Goal: Information Seeking & Learning: Learn about a topic

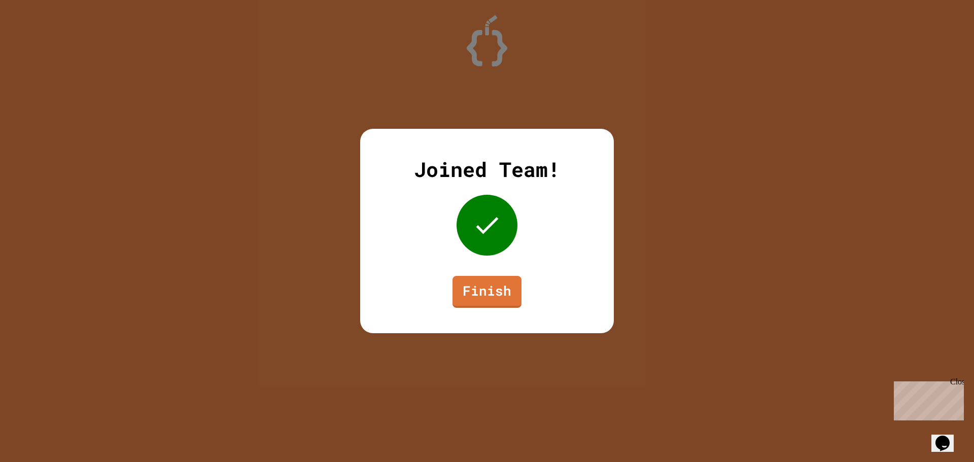
click at [473, 307] on link "Finish" at bounding box center [486, 292] width 69 height 32
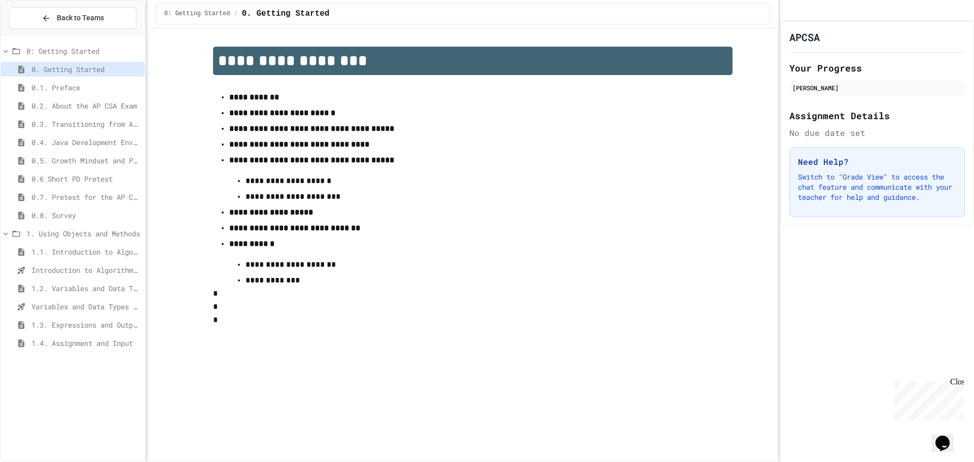
click at [36, 150] on div "0.4. Java Development Environments" at bounding box center [73, 144] width 144 height 18
click at [83, 91] on span "0.1. Preface" at bounding box center [85, 87] width 109 height 11
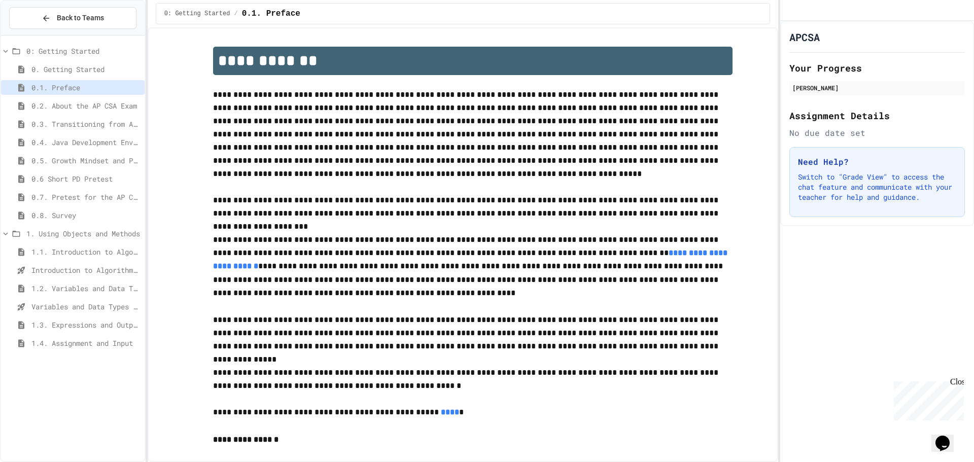
click at [87, 106] on span "0.2. About the AP CSA Exam" at bounding box center [85, 105] width 109 height 11
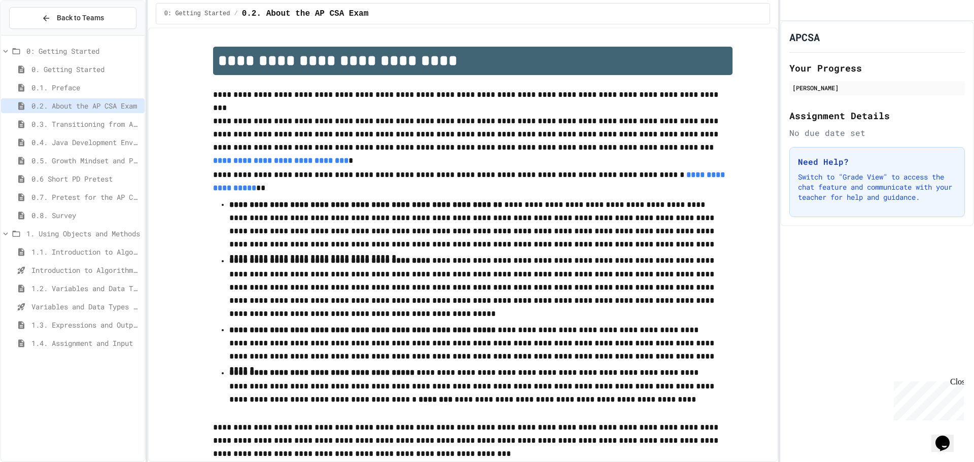
click at [89, 117] on div "0.3. Transitioning from AP CSP to AP CSA" at bounding box center [73, 124] width 144 height 15
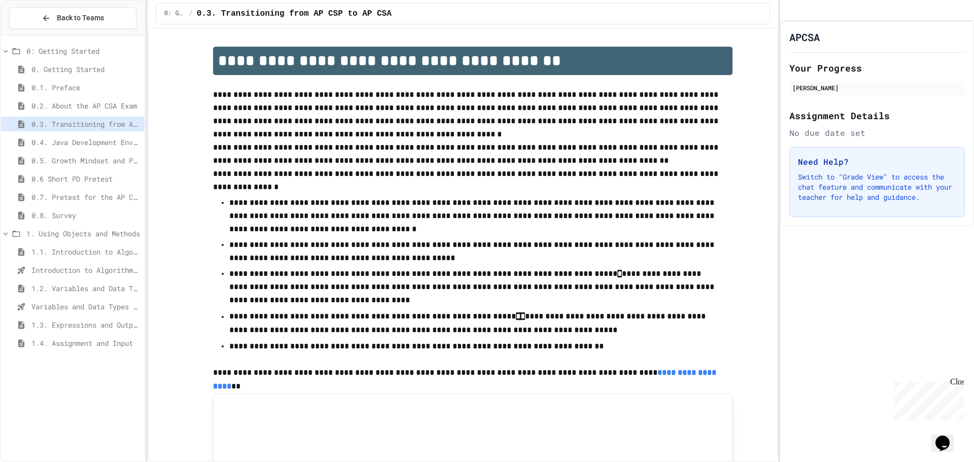
click at [95, 139] on span "0.4. Java Development Environments" at bounding box center [85, 142] width 109 height 11
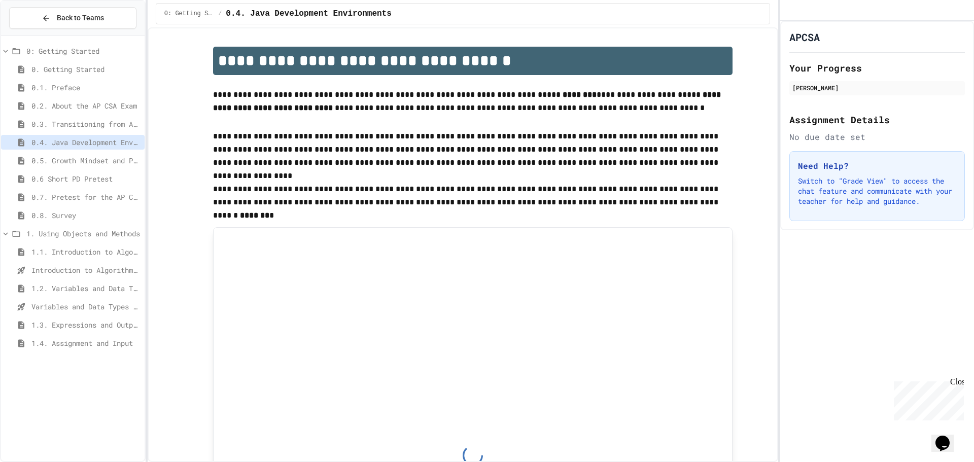
click at [104, 171] on div "0.6 Short PD Pretest" at bounding box center [73, 178] width 144 height 15
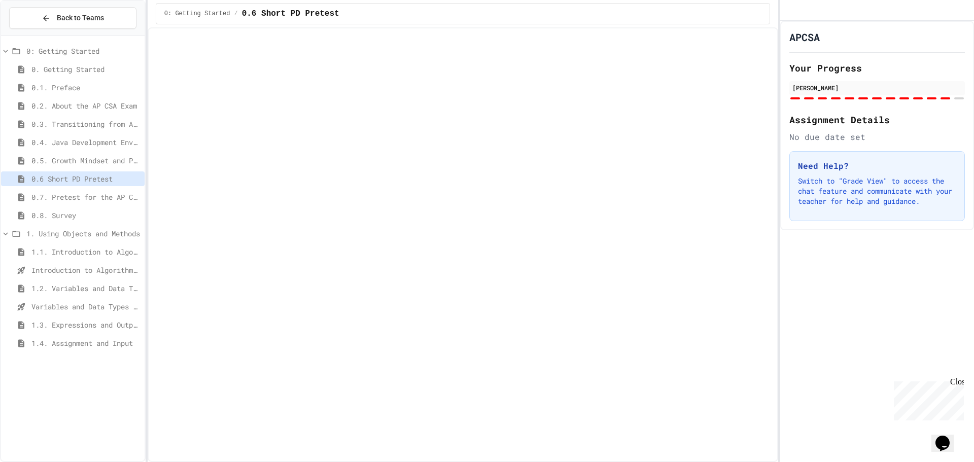
click at [101, 182] on span "0.6 Short PD Pretest" at bounding box center [85, 178] width 109 height 11
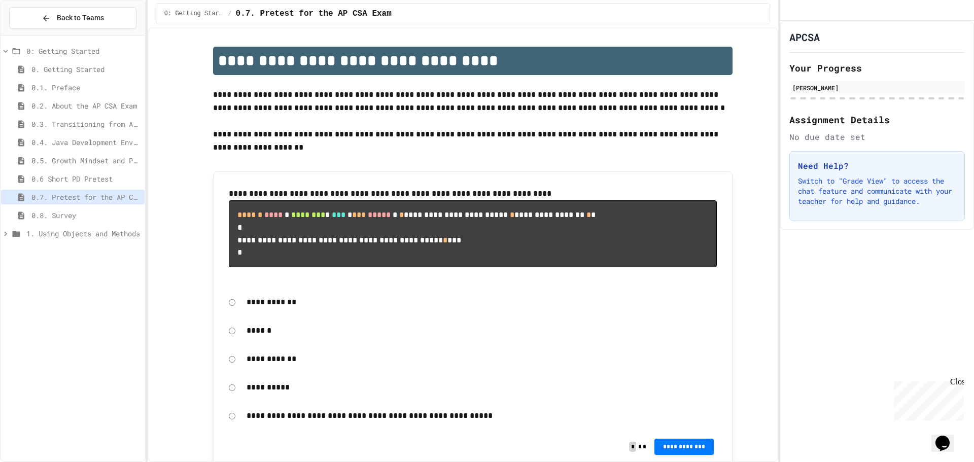
click at [74, 234] on span "1. Using Objects and Methods" at bounding box center [83, 233] width 114 height 11
click at [75, 254] on span "1.1. Introduction to Algorithms, Programming, and Compilers" at bounding box center [85, 252] width 109 height 11
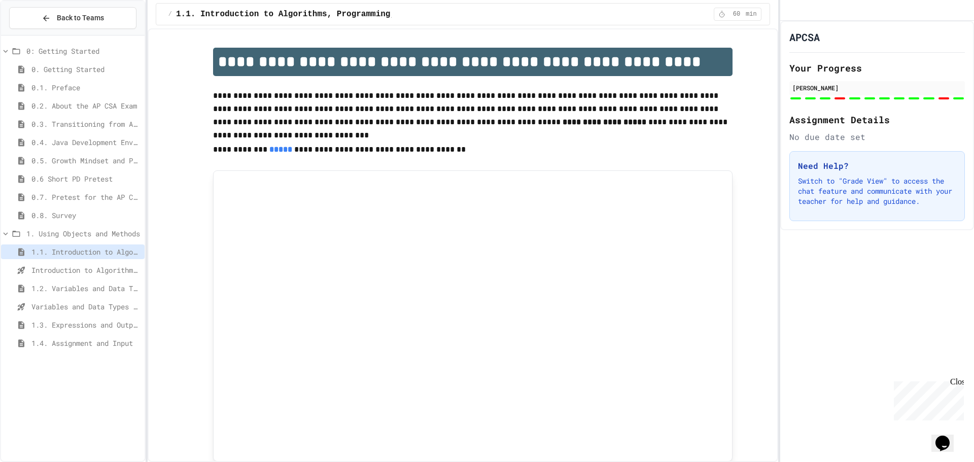
click at [80, 277] on div "Introduction to Algorithms, Programming, and Compilers" at bounding box center [73, 270] width 144 height 15
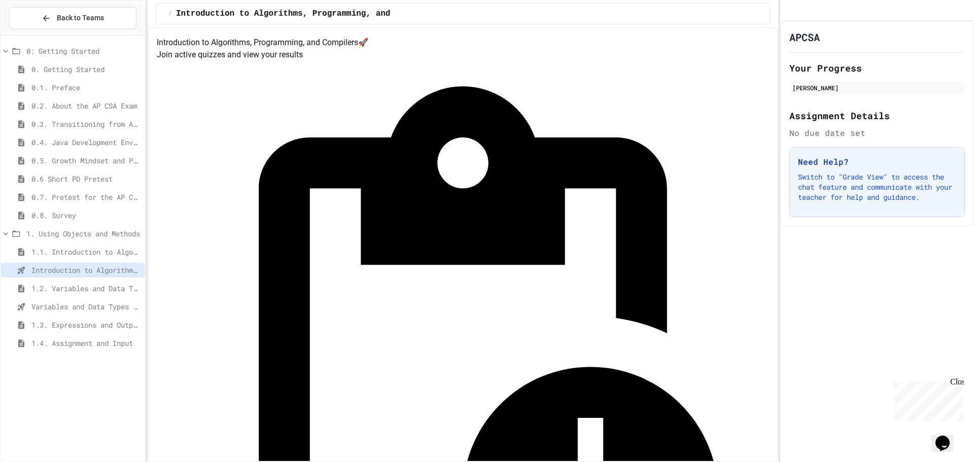
click at [78, 284] on span "1.2. Variables and Data Types" at bounding box center [85, 288] width 109 height 11
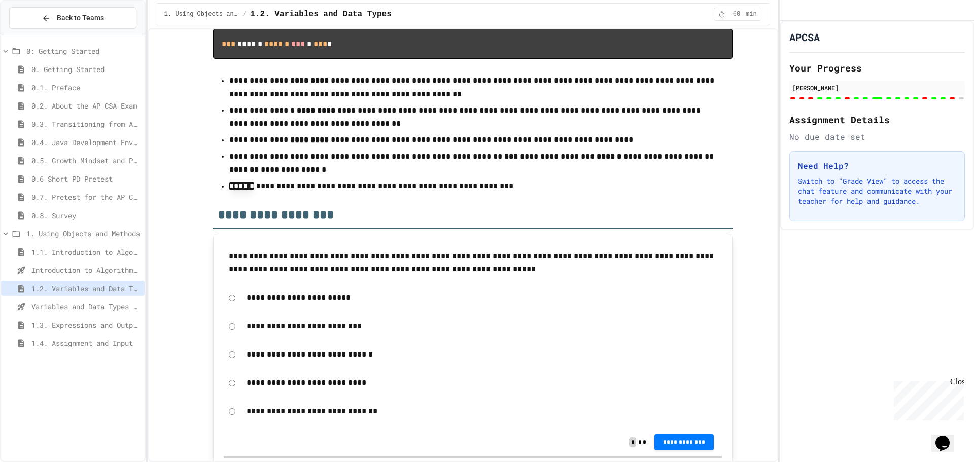
scroll to position [7756, 0]
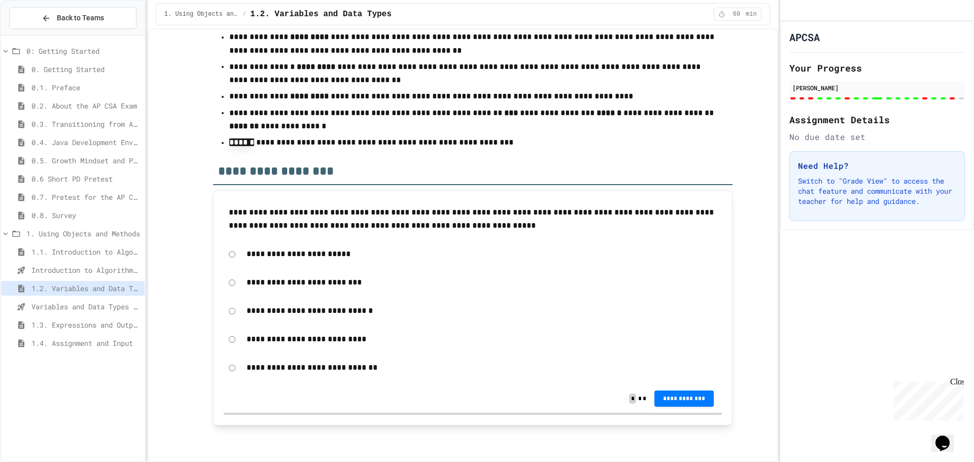
drag, startPoint x: 421, startPoint y: 172, endPoint x: 331, endPoint y: 164, distance: 90.6
click at [331, 164] on h2 "**********" at bounding box center [472, 167] width 519 height 35
click at [698, 409] on div "**********" at bounding box center [473, 399] width 498 height 28
click at [696, 395] on span "**********" at bounding box center [684, 399] width 44 height 8
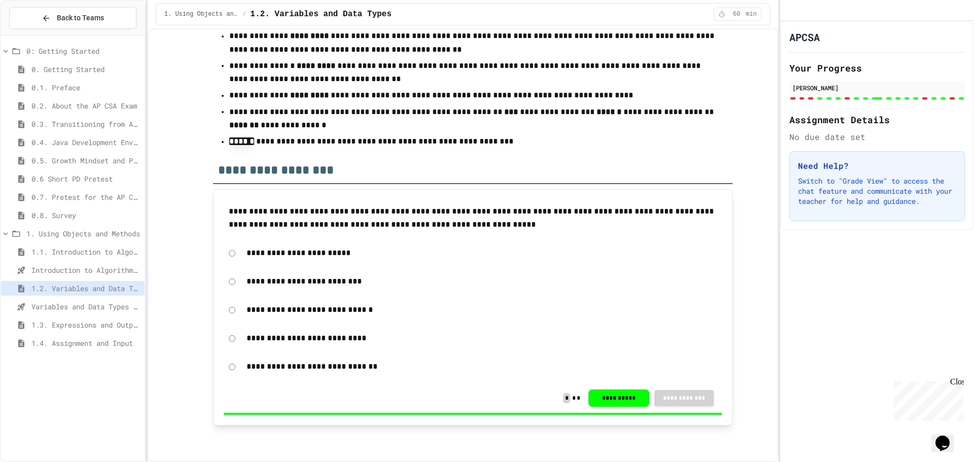
click at [86, 318] on div "1.3. Expressions and Output [New]" at bounding box center [73, 325] width 144 height 15
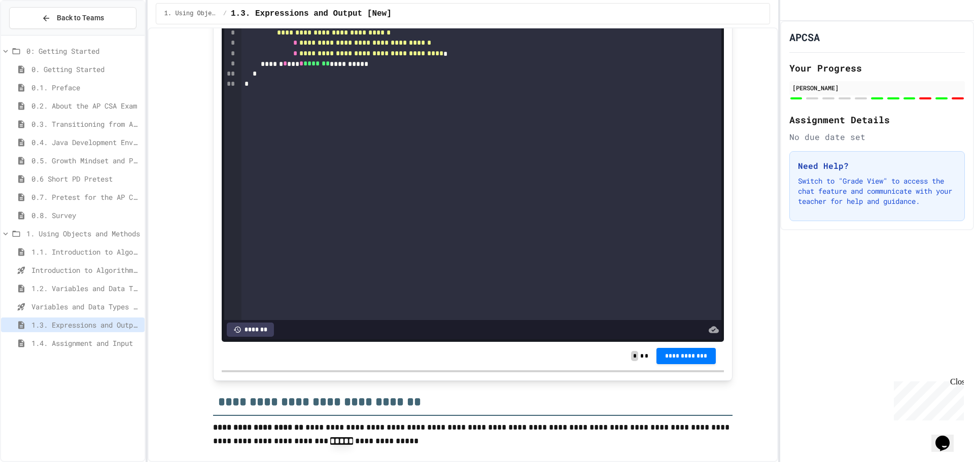
scroll to position [913, 0]
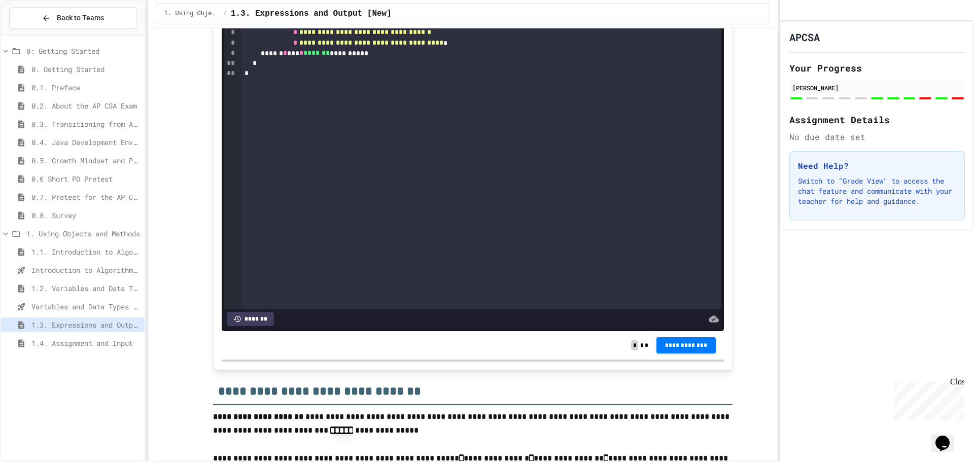
click at [83, 336] on div "0: Getting Started 0. Getting Started 0.1. Preface 0.2. About the AP CSA Exam 0…" at bounding box center [73, 199] width 144 height 319
click at [83, 337] on div "1.4. Assignment and Input" at bounding box center [73, 343] width 144 height 15
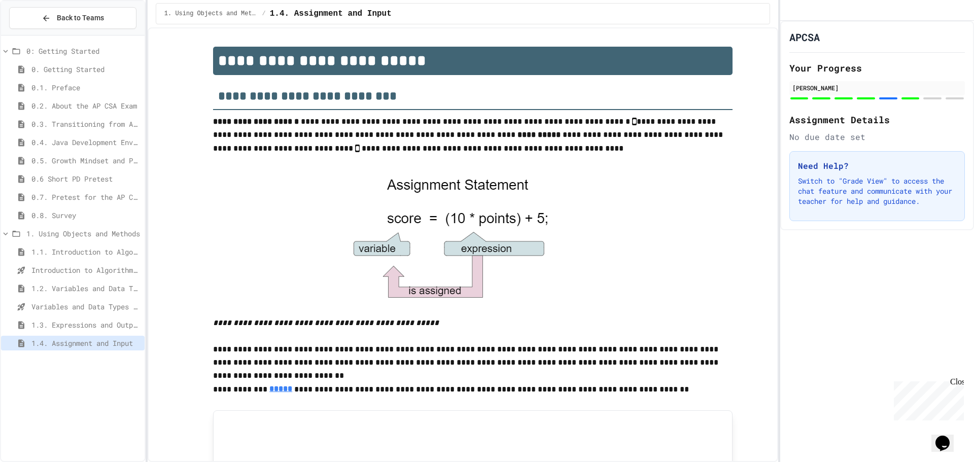
scroll to position [566, 0]
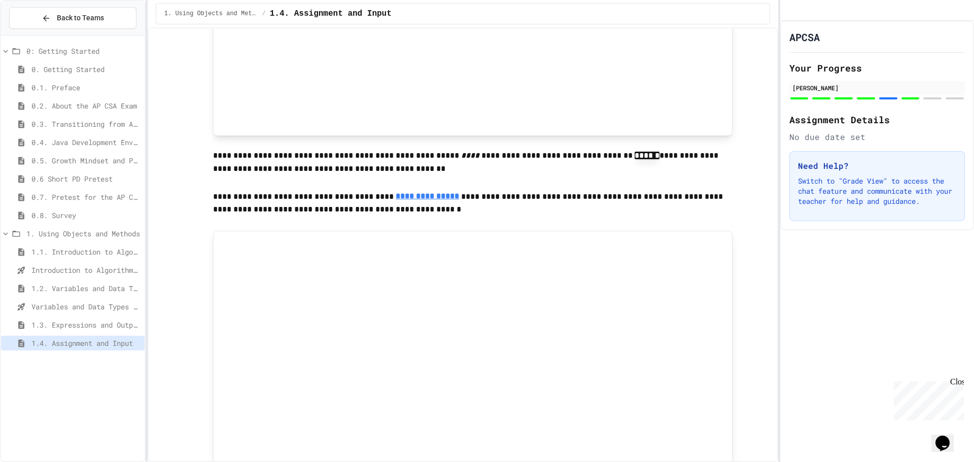
click at [108, 333] on div "1.3. Expressions and Output [New]" at bounding box center [73, 327] width 144 height 18
click at [104, 318] on div "1.3. Expressions and Output [New]" at bounding box center [73, 325] width 144 height 15
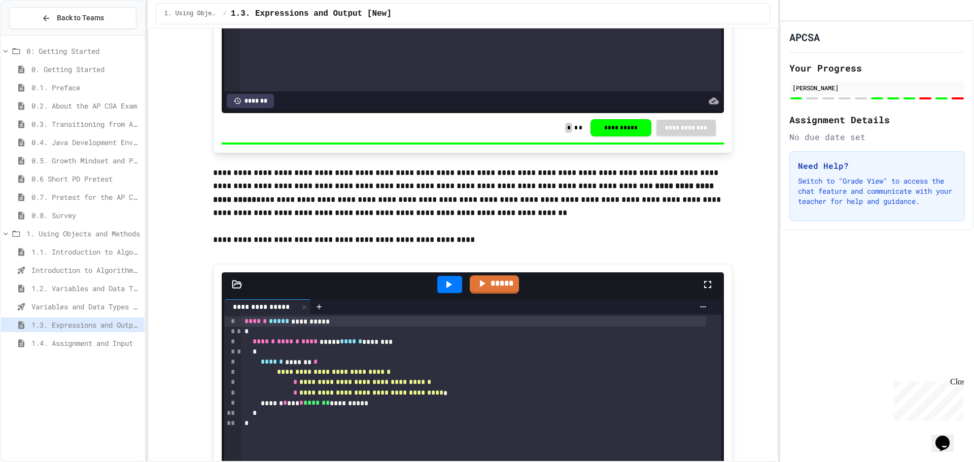
scroll to position [558, 0]
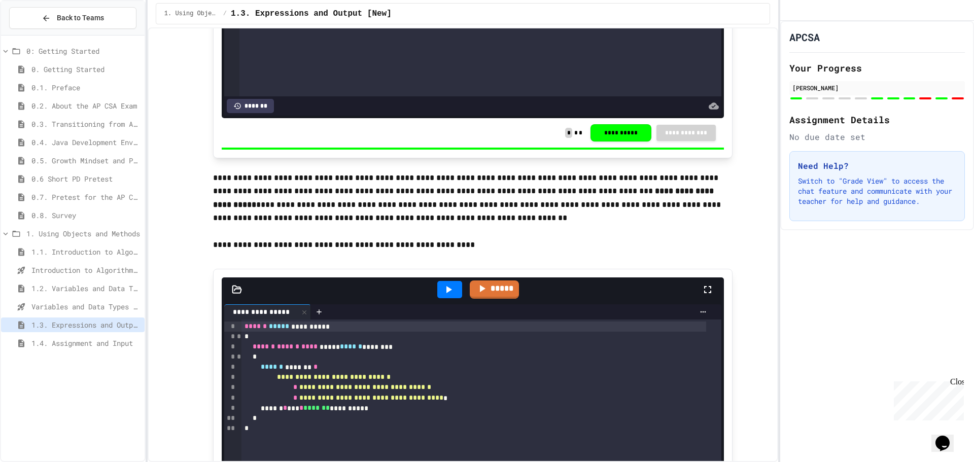
click at [68, 350] on div "1.4. Assignment and Input" at bounding box center [73, 343] width 144 height 15
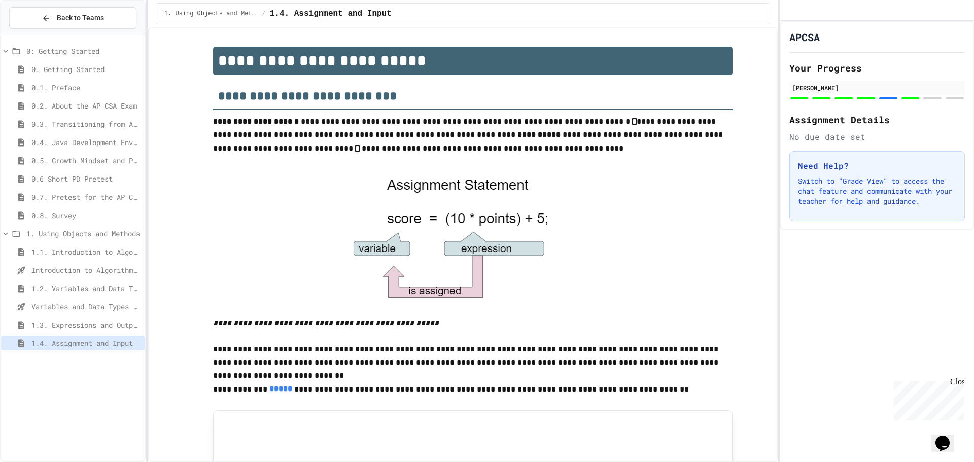
scroll to position [566, 0]
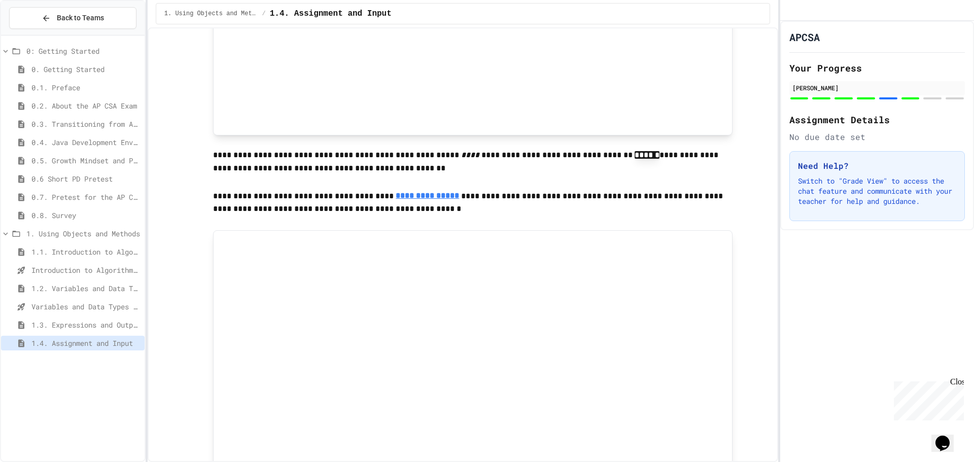
click at [111, 327] on span "1.3. Expressions and Output [New]" at bounding box center [85, 325] width 109 height 11
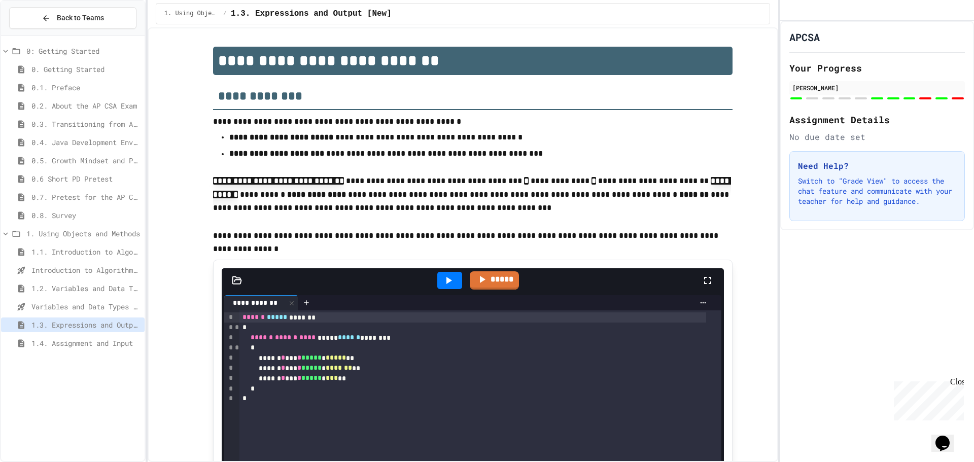
scroll to position [51, 0]
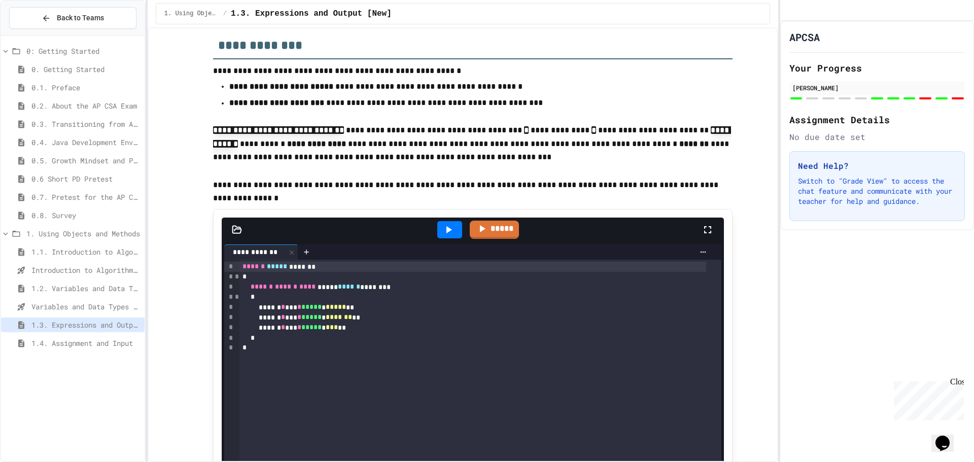
click at [69, 346] on span "1.4. Assignment and Input" at bounding box center [85, 343] width 109 height 11
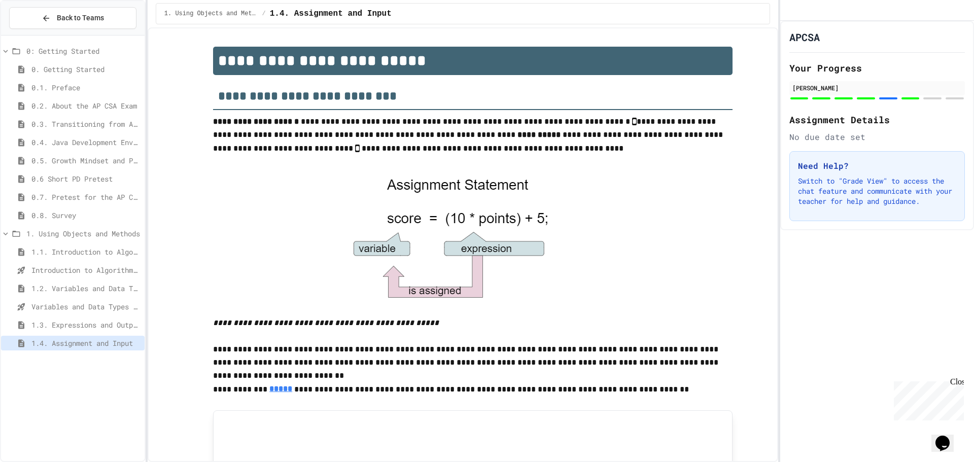
scroll to position [566, 0]
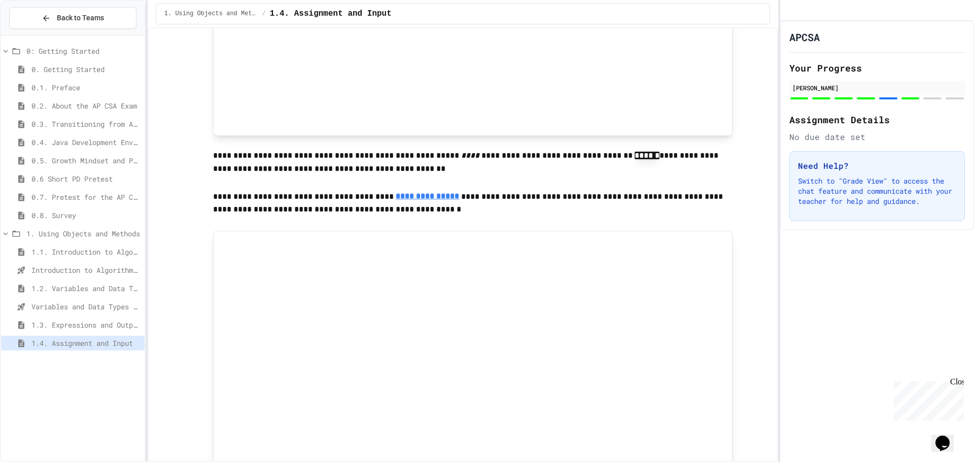
click at [110, 288] on span "1.2. Variables and Data Types" at bounding box center [85, 288] width 109 height 11
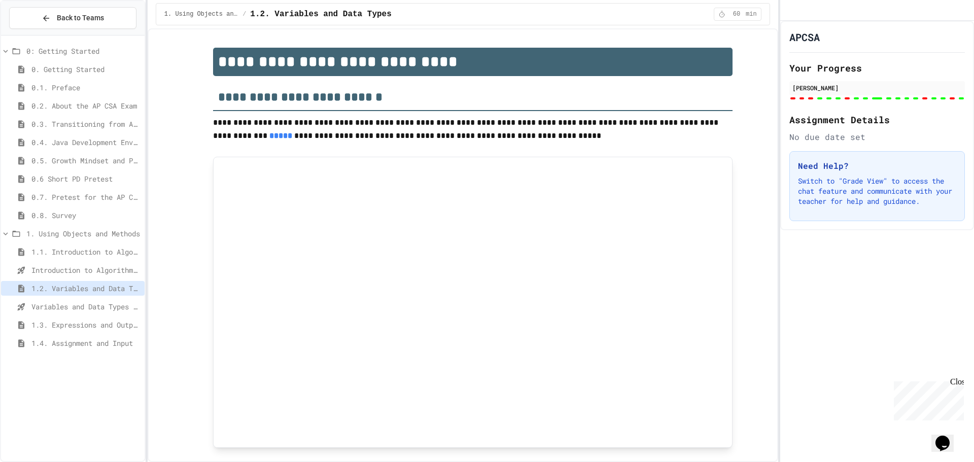
click at [90, 331] on div "1.3. Expressions and Output [New]" at bounding box center [73, 325] width 144 height 15
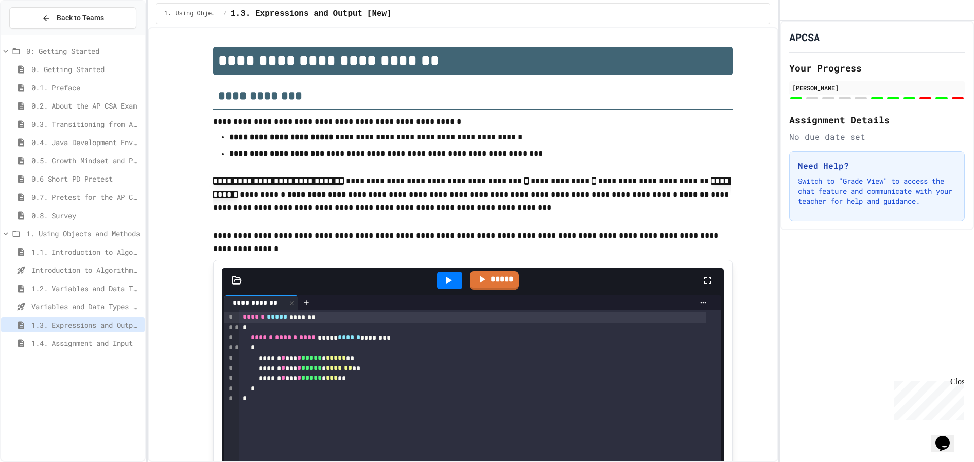
click at [81, 355] on div "0: Getting Started 0. Getting Started 0.1. Preface 0.2. About the AP CSA Exam 0…" at bounding box center [73, 199] width 144 height 319
click at [80, 345] on span "1.4. Assignment and Input" at bounding box center [85, 343] width 109 height 11
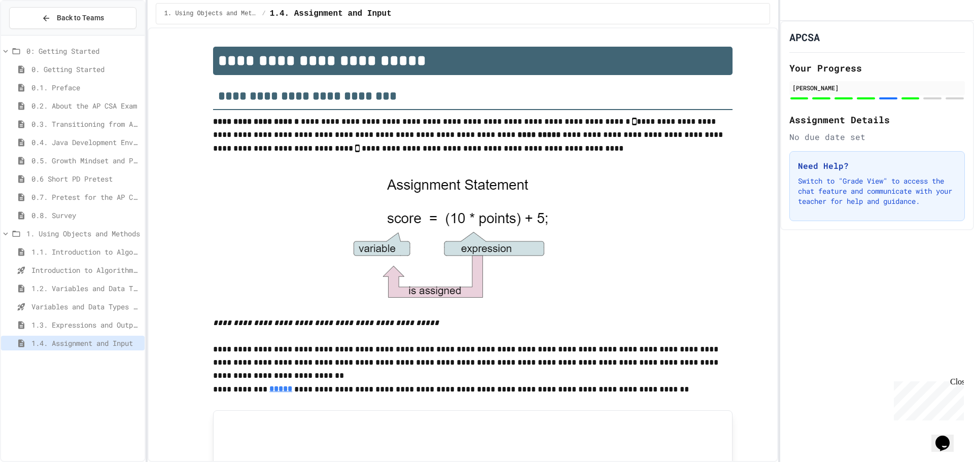
drag, startPoint x: 581, startPoint y: 325, endPoint x: 568, endPoint y: 291, distance: 36.5
drag, startPoint x: 568, startPoint y: 291, endPoint x: 364, endPoint y: 222, distance: 215.4
click at [364, 222] on img at bounding box center [452, 237] width 219 height 159
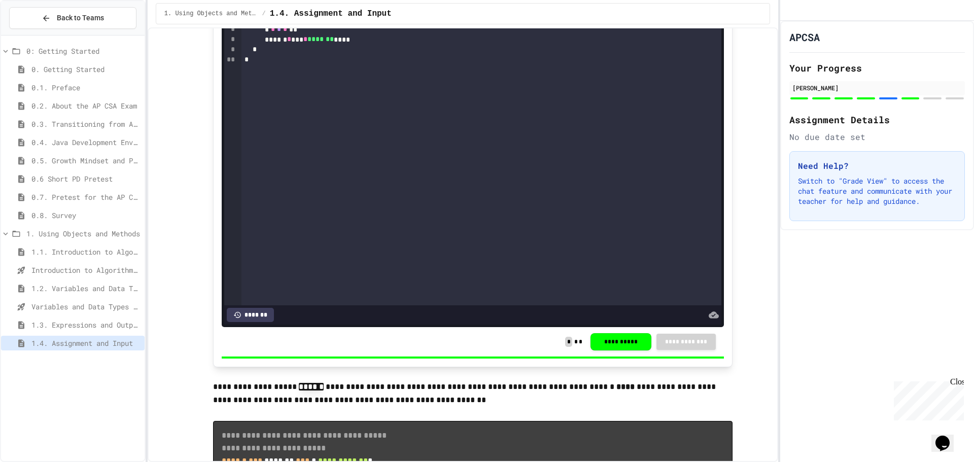
scroll to position [1978, 0]
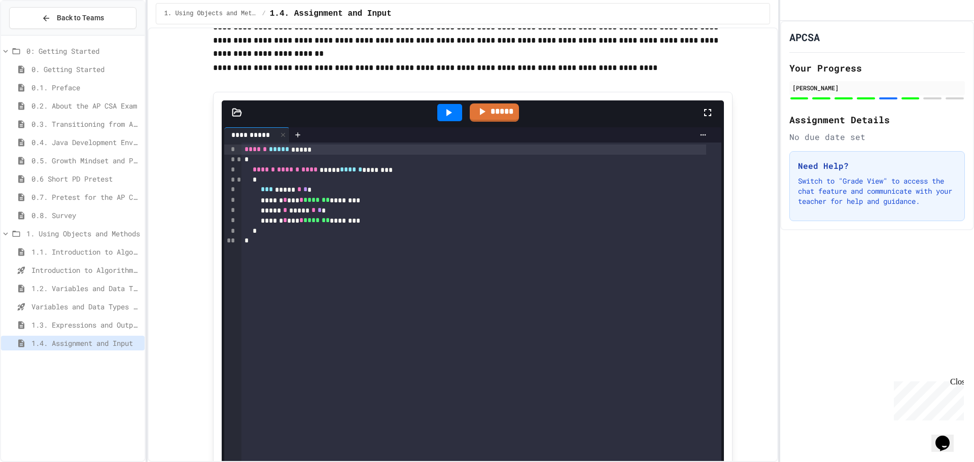
scroll to position [2536, 0]
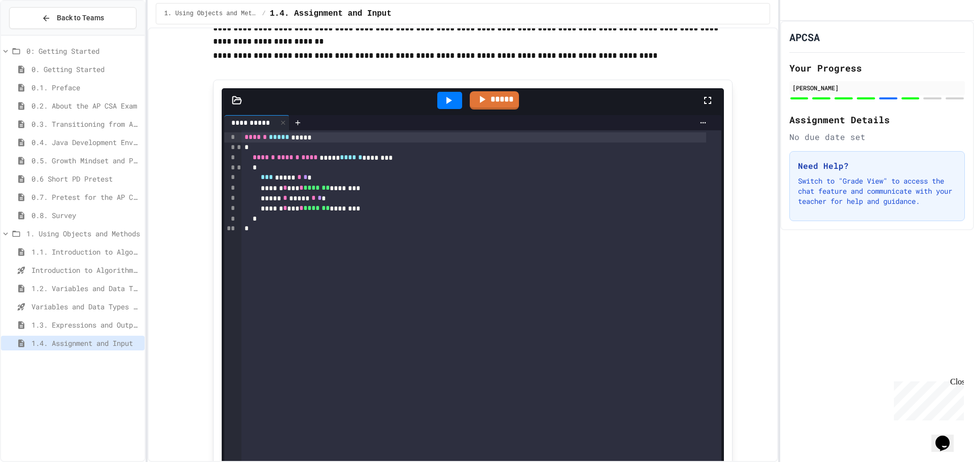
click at [447, 107] on icon at bounding box center [448, 100] width 12 height 12
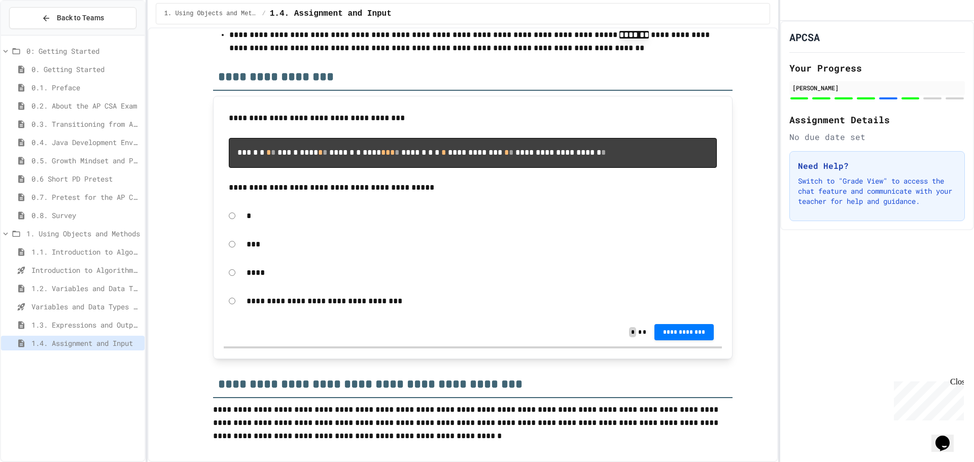
scroll to position [5142, 0]
drag, startPoint x: 176, startPoint y: 373, endPoint x: 170, endPoint y: 377, distance: 6.6
click at [672, 338] on button "**********" at bounding box center [684, 331] width 60 height 16
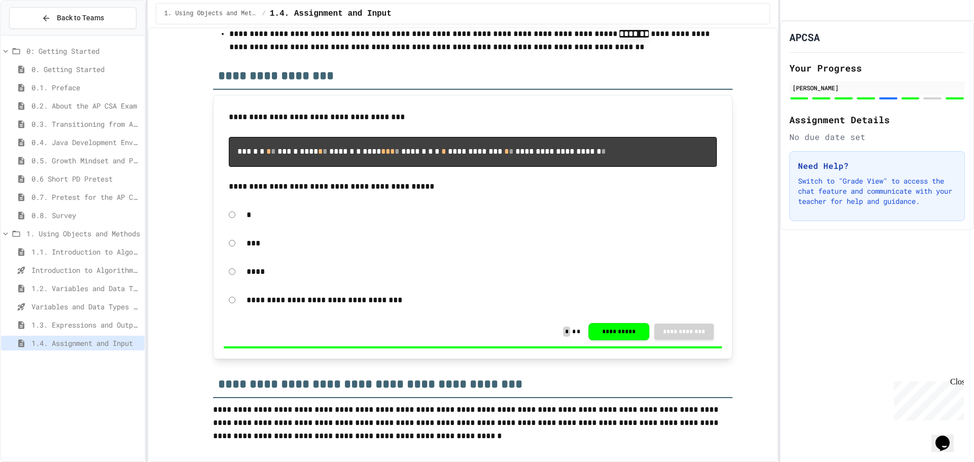
drag, startPoint x: 895, startPoint y: 169, endPoint x: 713, endPoint y: 174, distance: 182.2
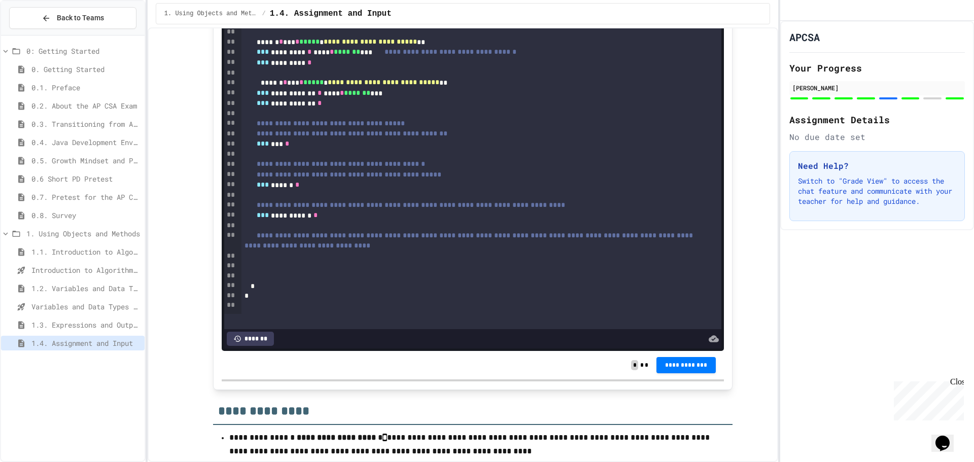
scroll to position [4482, 0]
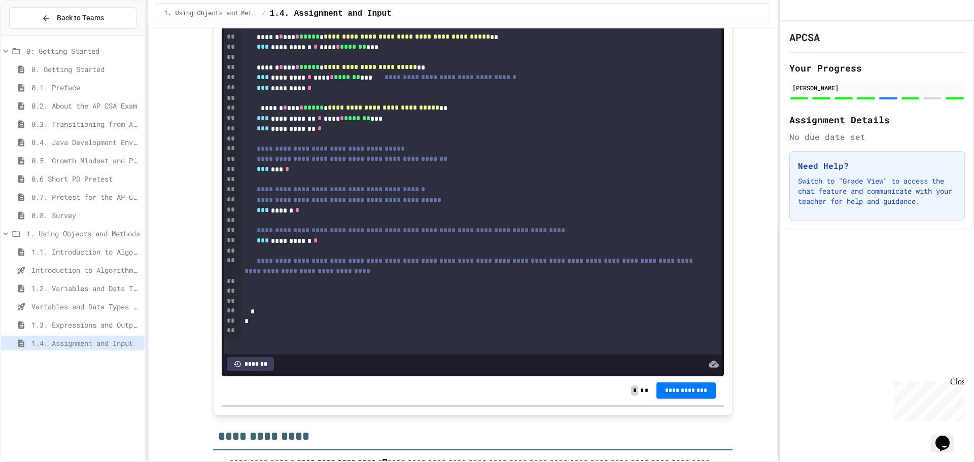
click at [355, 152] on span "**********" at bounding box center [331, 148] width 148 height 7
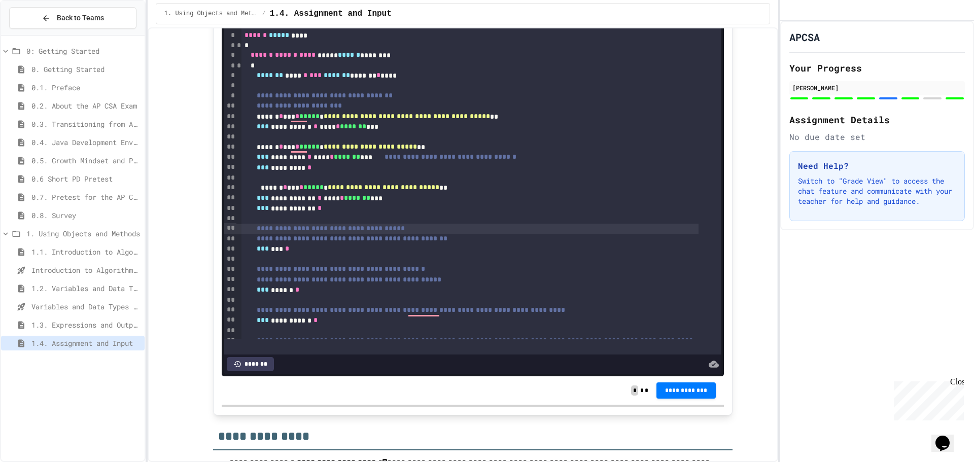
scroll to position [0, 0]
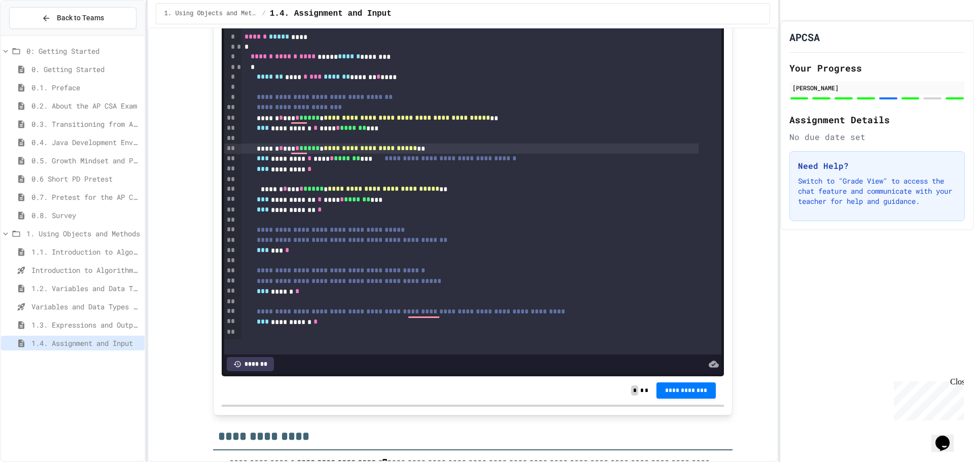
click at [371, 152] on span "**********" at bounding box center [370, 148] width 93 height 7
click at [327, 154] on div "**********" at bounding box center [470, 149] width 458 height 10
click at [335, 194] on div "**********" at bounding box center [470, 189] width 458 height 10
click at [318, 256] on div "*** *** *" at bounding box center [470, 251] width 458 height 10
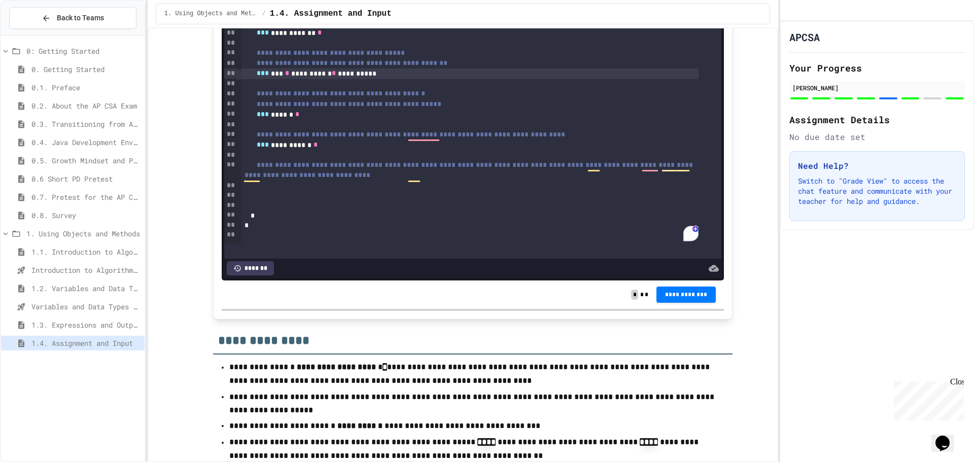
scroll to position [4584, 0]
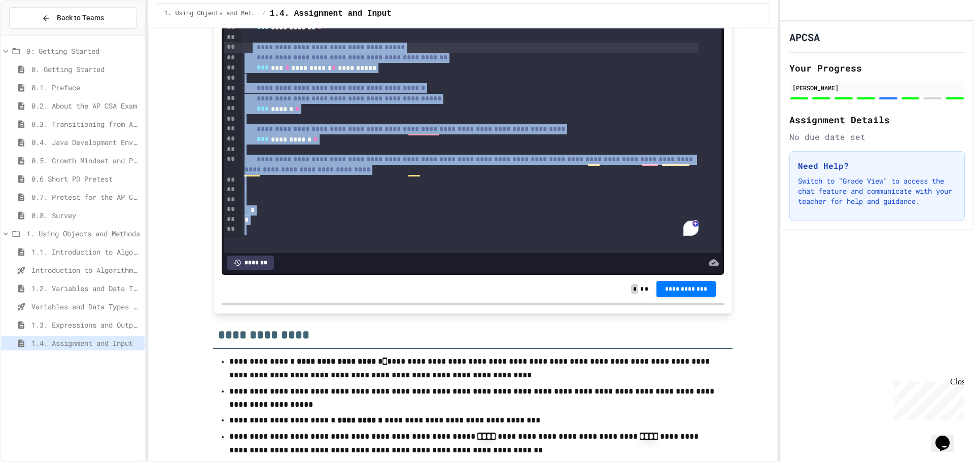
drag, startPoint x: 381, startPoint y: 270, endPoint x: 257, endPoint y: 90, distance: 218.9
click at [257, 90] on div "**********" at bounding box center [473, 32] width 465 height 410
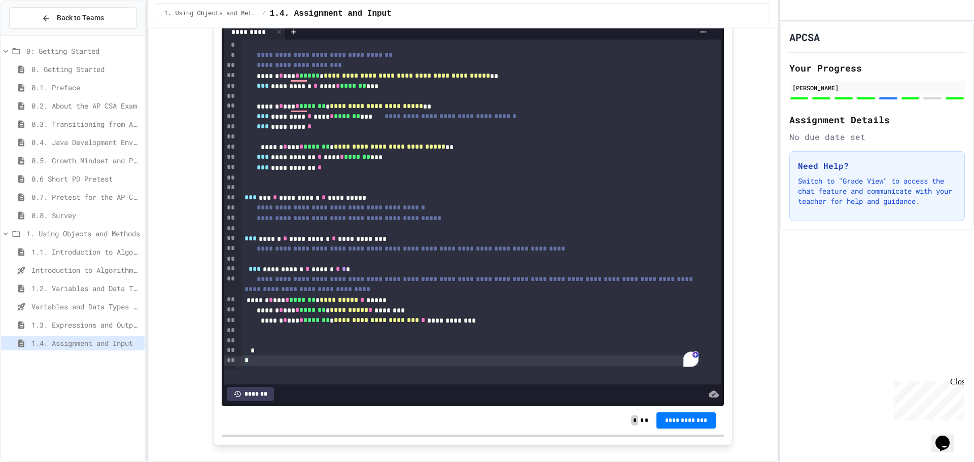
scroll to position [4431, 0]
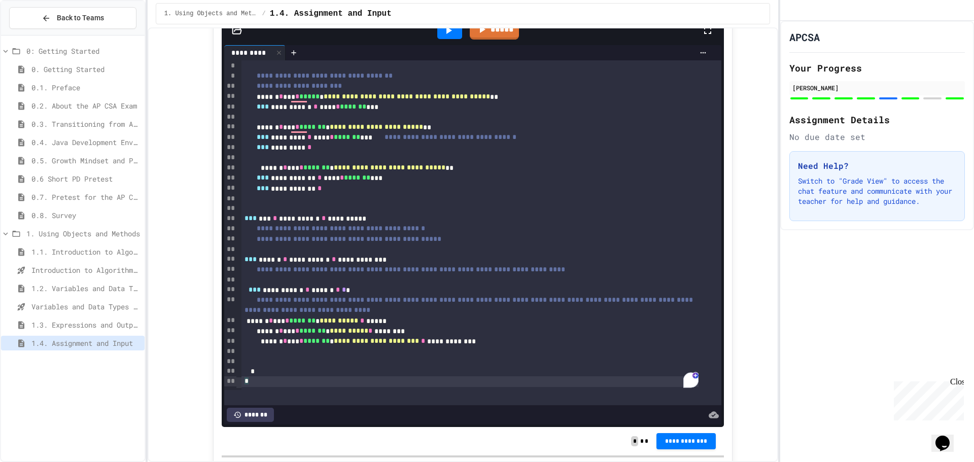
click at [448, 37] on icon at bounding box center [448, 30] width 12 height 12
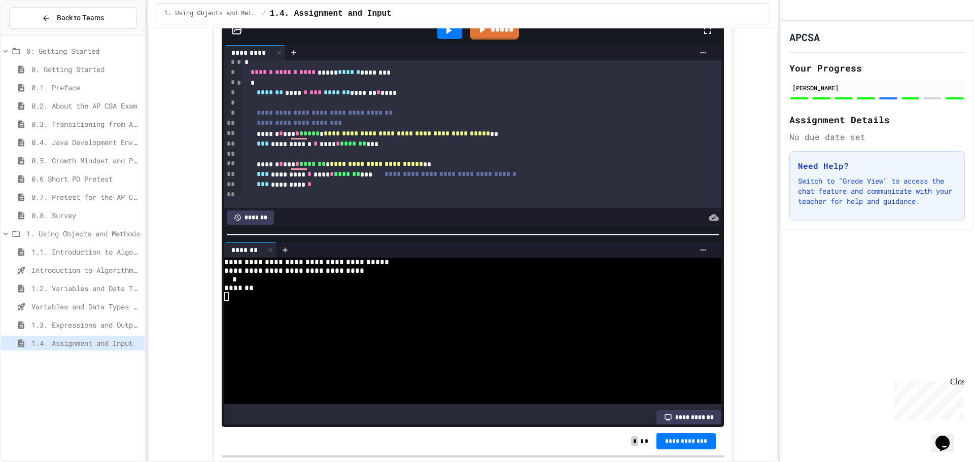
scroll to position [51, 0]
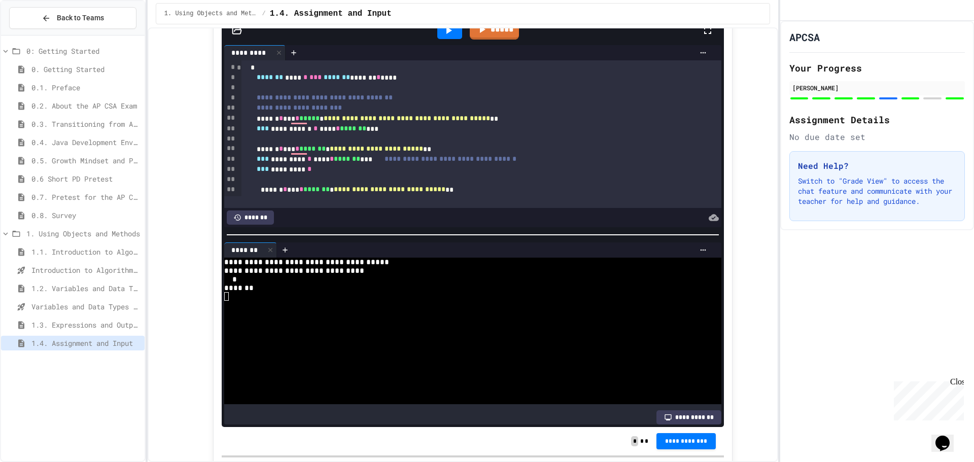
click at [328, 124] on div "**********" at bounding box center [470, 119] width 458 height 10
click at [423, 152] on span "**********" at bounding box center [376, 148] width 93 height 7
click at [444, 39] on div at bounding box center [449, 30] width 25 height 17
click at [419, 152] on span "**********" at bounding box center [374, 148] width 89 height 7
click at [496, 121] on span "**********" at bounding box center [413, 117] width 166 height 7
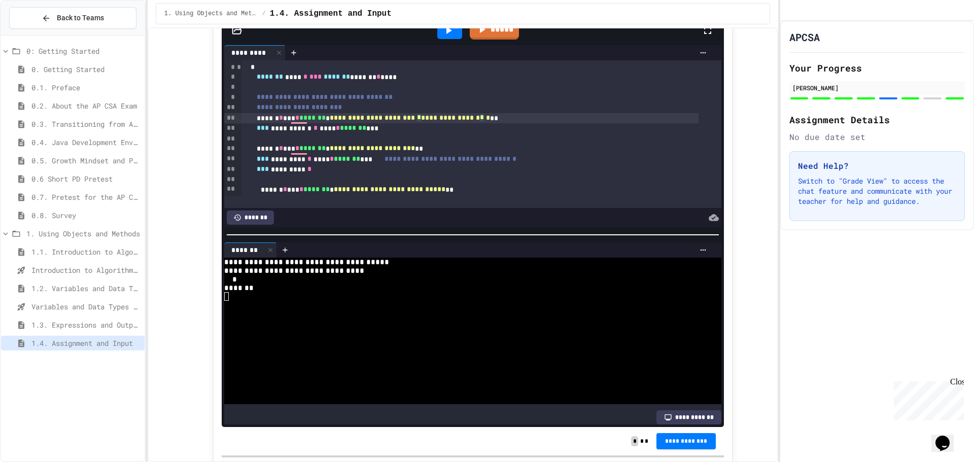
click at [444, 37] on icon at bounding box center [448, 30] width 12 height 12
click at [326, 121] on span "*******" at bounding box center [312, 117] width 26 height 7
click at [337, 123] on div "**********" at bounding box center [470, 118] width 458 height 10
click at [330, 121] on span "*" at bounding box center [328, 117] width 4 height 7
click at [447, 37] on icon at bounding box center [448, 30] width 12 height 12
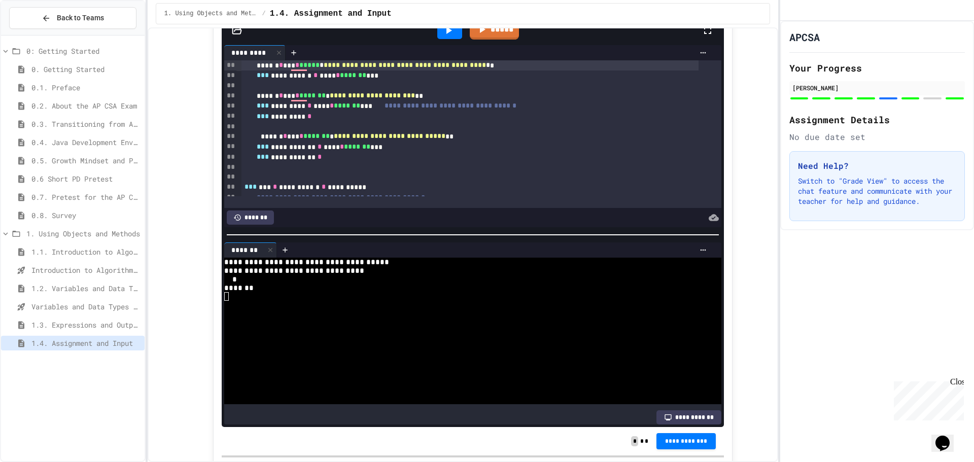
scroll to position [152, 0]
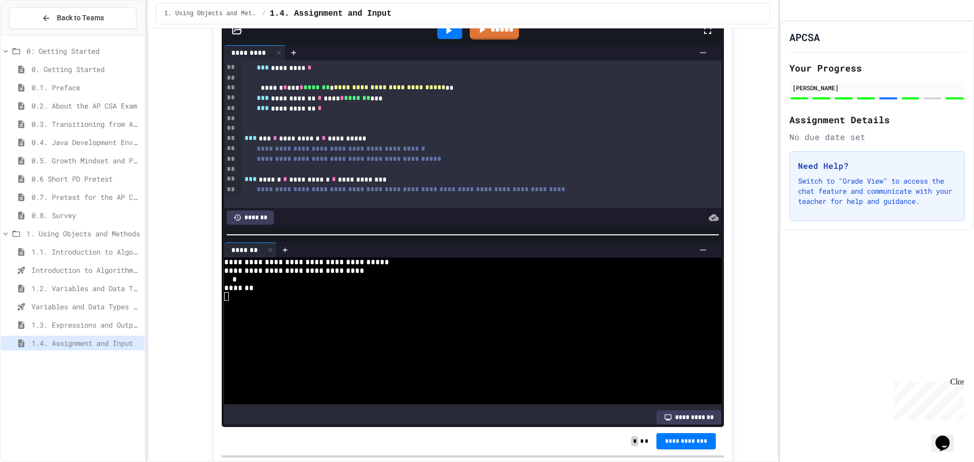
click at [405, 152] on span "**********" at bounding box center [341, 148] width 168 height 7
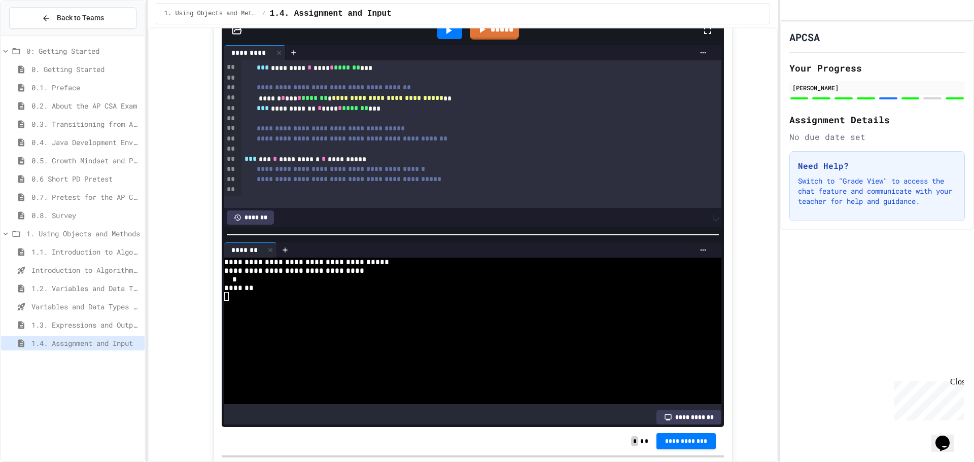
scroll to position [295, 0]
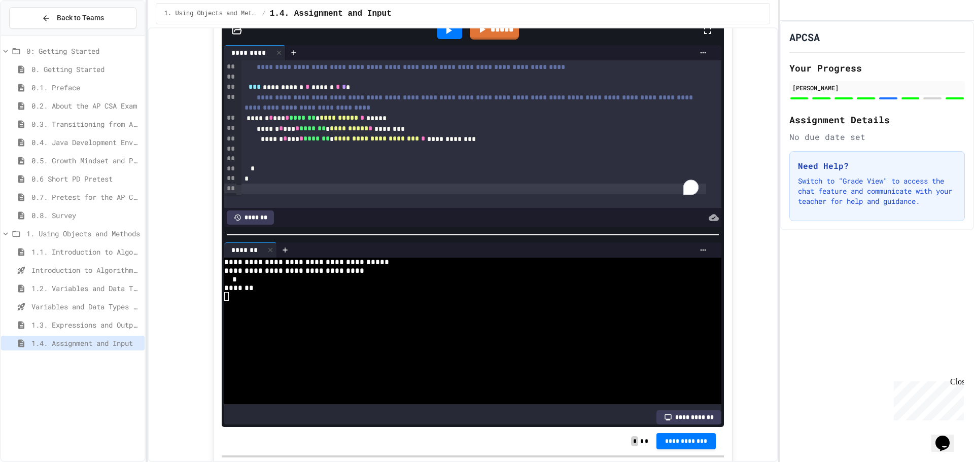
click at [442, 37] on icon at bounding box center [448, 30] width 12 height 12
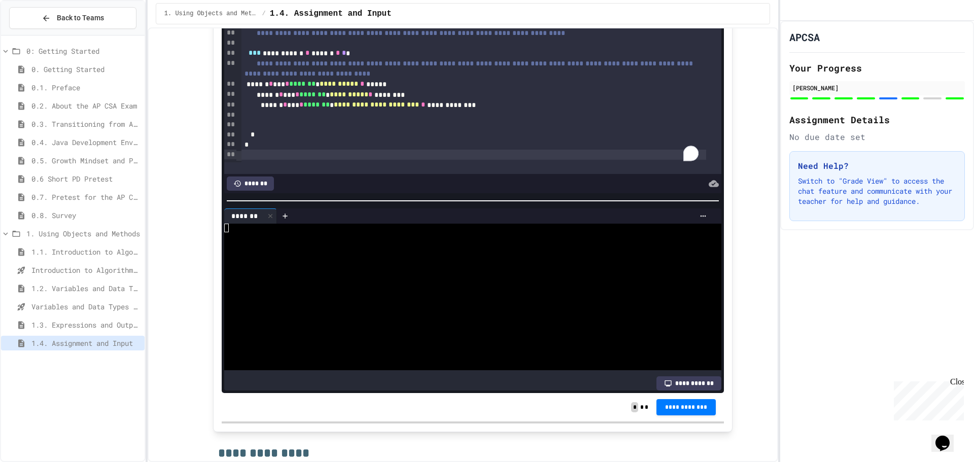
scroll to position [4482, 0]
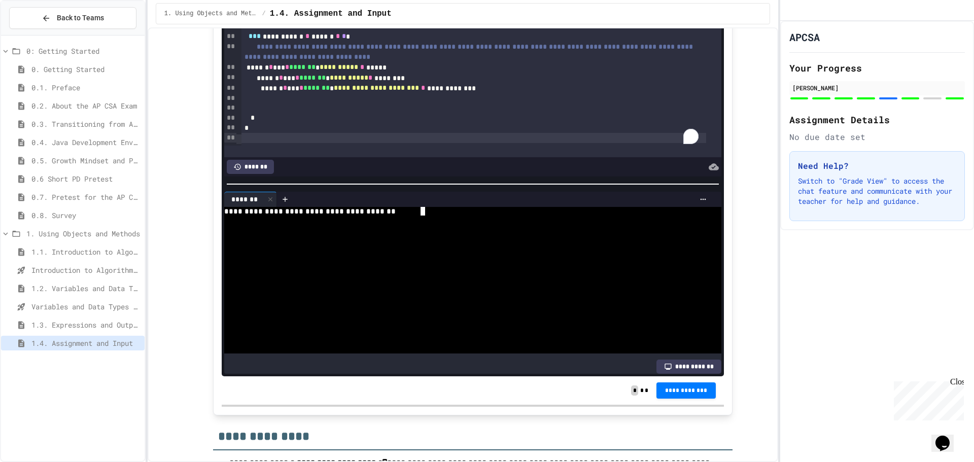
click at [422, 216] on div "**********" at bounding box center [463, 211] width 479 height 9
click at [224, 233] on textarea "Terminal input" at bounding box center [226, 228] width 5 height 9
click at [224, 250] on textarea "Terminal input" at bounding box center [226, 245] width 5 height 9
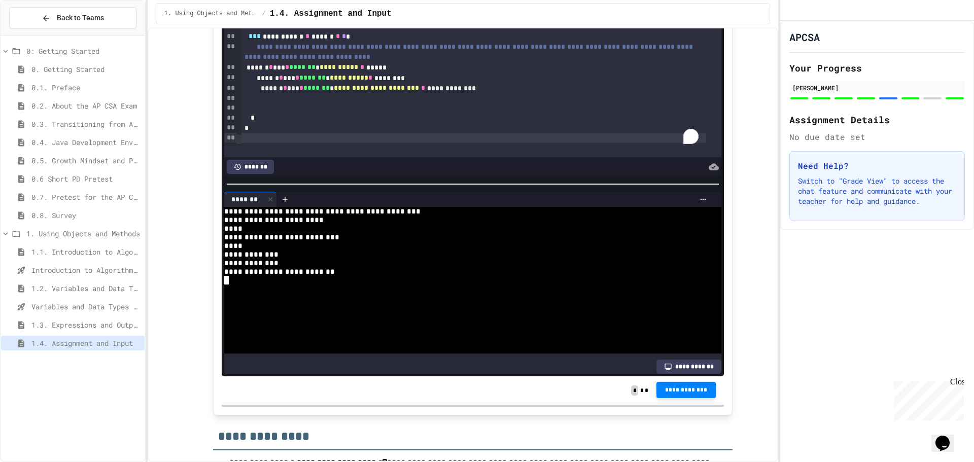
click at [688, 405] on div "**********" at bounding box center [473, 390] width 502 height 28
click at [684, 395] on span "**********" at bounding box center [687, 391] width 44 height 8
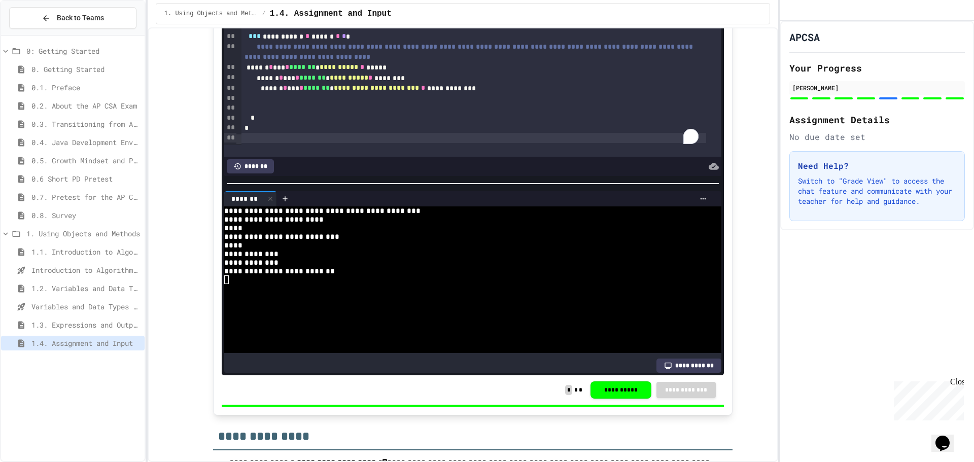
click at [64, 318] on div "0: Getting Started 0. Getting Started 0.1. Preface 0.2. About the AP CSA Exam 0…" at bounding box center [73, 199] width 144 height 319
click at [64, 319] on div "1.3. Expressions and Output [New]" at bounding box center [73, 325] width 144 height 15
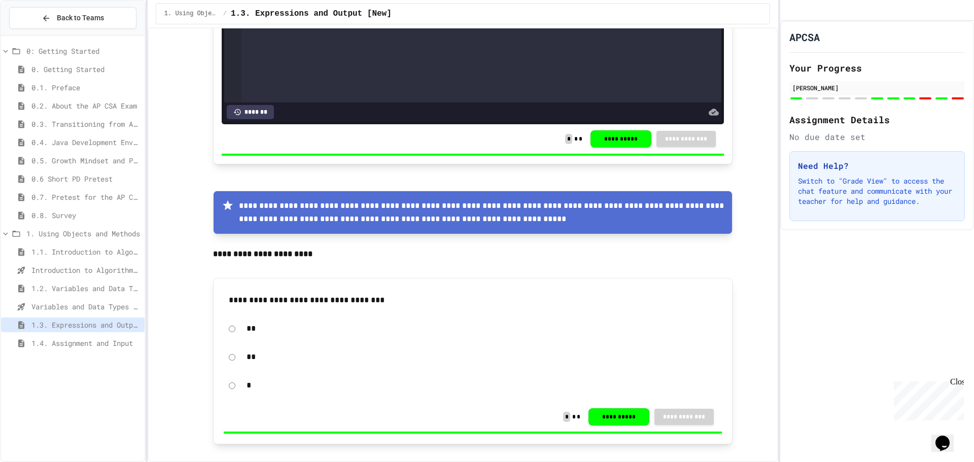
scroll to position [4362, 0]
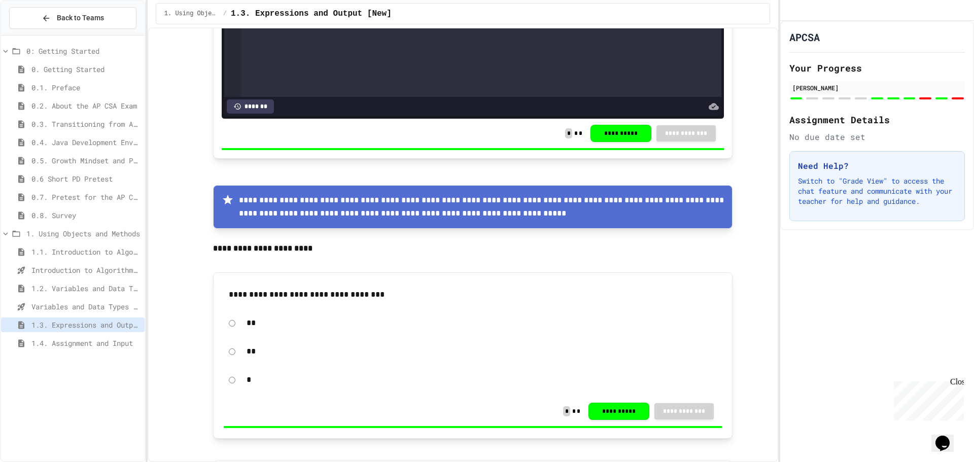
drag, startPoint x: 769, startPoint y: 311, endPoint x: 769, endPoint y: 303, distance: 8.1
click at [766, 302] on div "**********" at bounding box center [463, 244] width 631 height 435
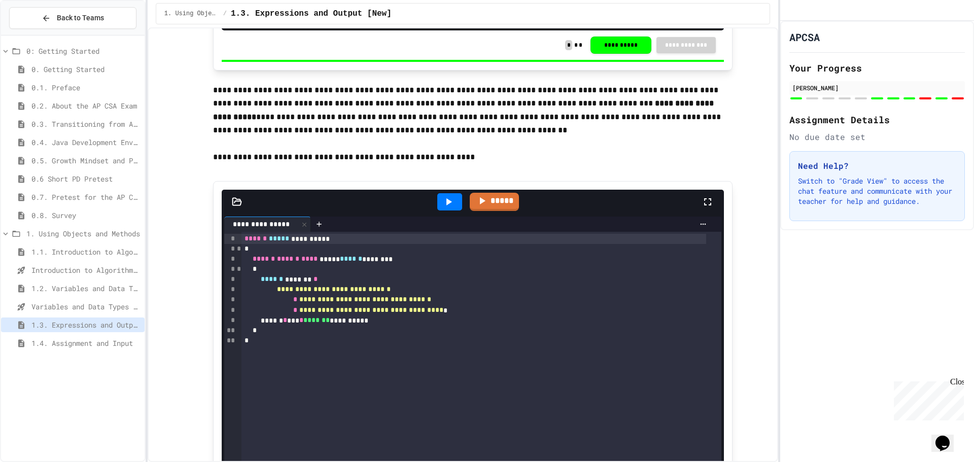
scroll to position [696, 0]
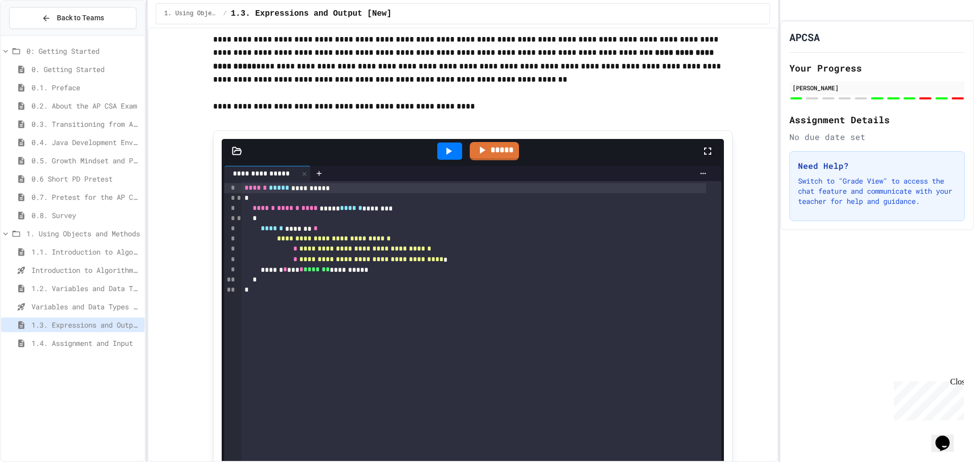
click at [445, 152] on icon at bounding box center [448, 151] width 12 height 12
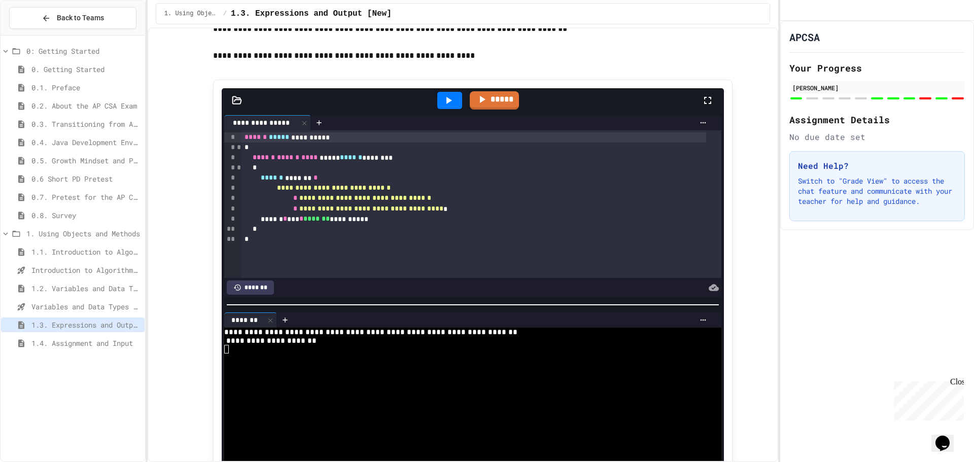
scroll to position [798, 0]
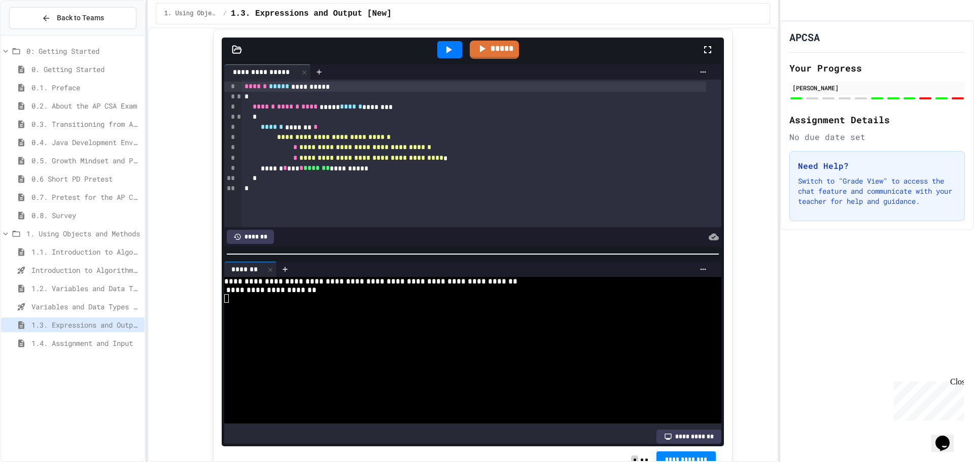
click at [659, 460] on button "**********" at bounding box center [686, 459] width 60 height 16
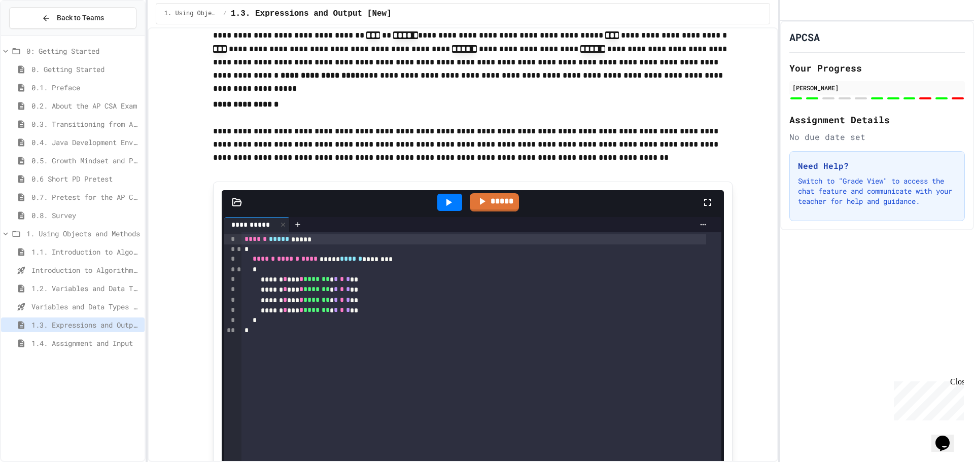
scroll to position [1457, 0]
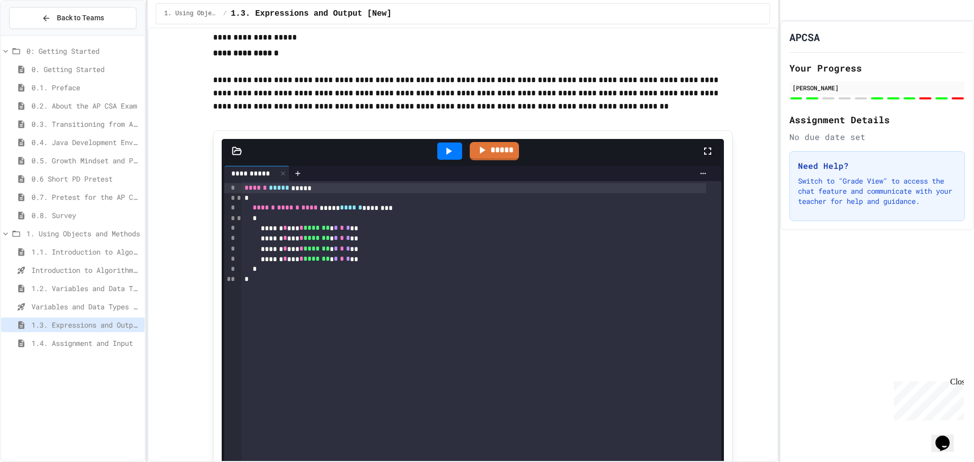
click at [442, 149] on icon at bounding box center [448, 151] width 12 height 12
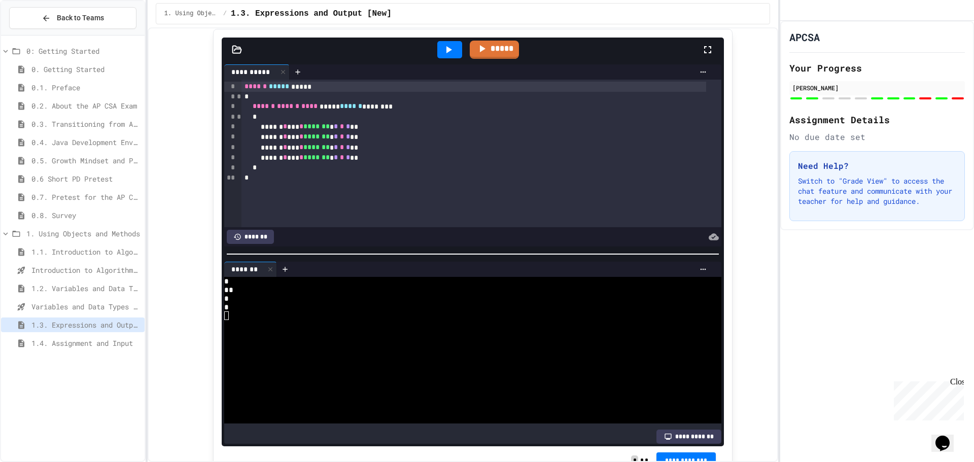
scroll to position [1508, 0]
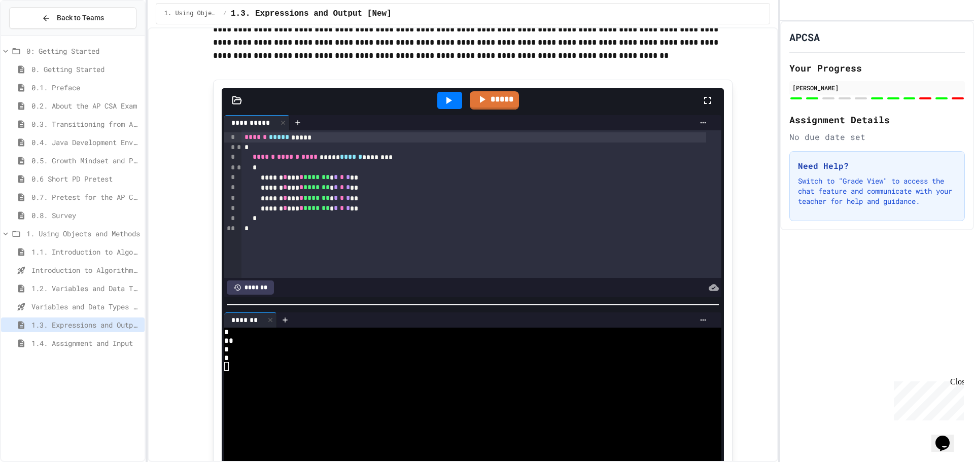
click at [338, 180] on span "*" at bounding box center [336, 176] width 4 height 7
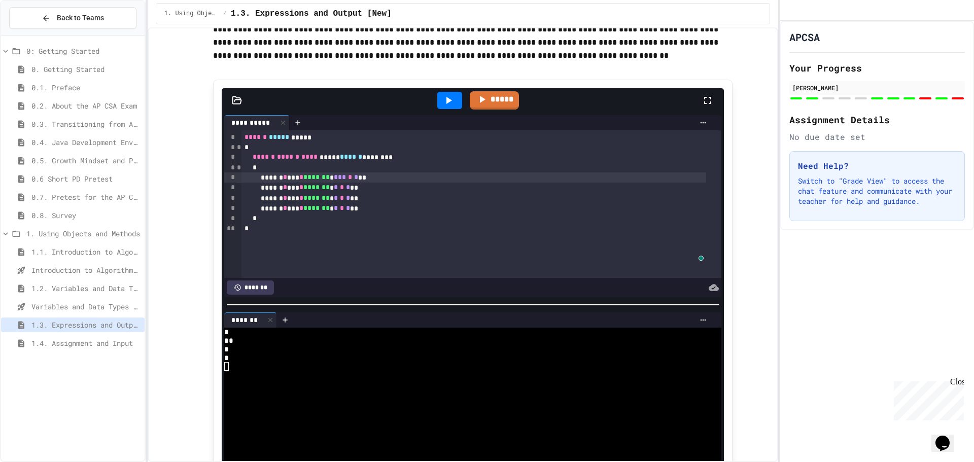
click at [442, 97] on icon at bounding box center [448, 100] width 12 height 12
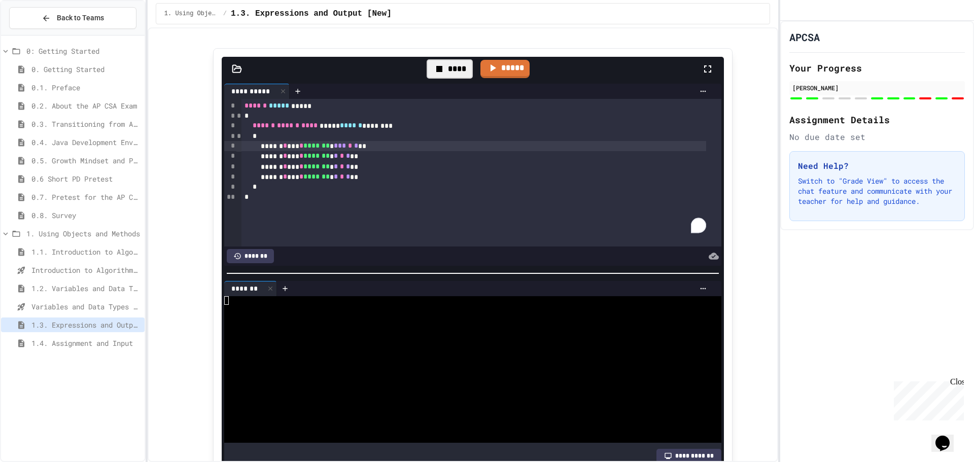
scroll to position [1559, 0]
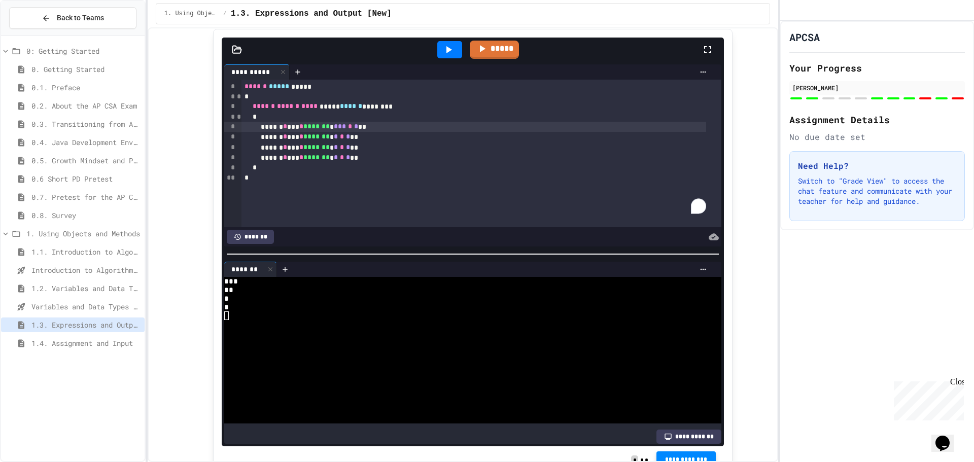
click at [672, 456] on button "**********" at bounding box center [686, 459] width 60 height 16
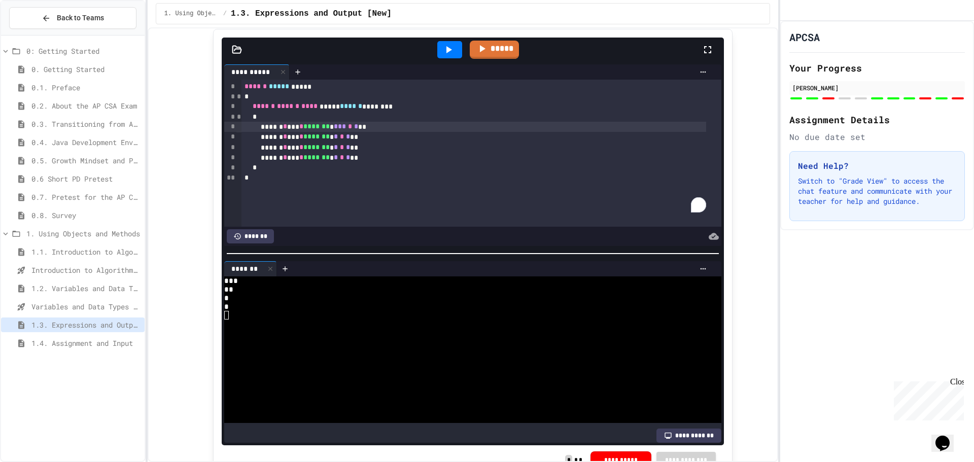
drag, startPoint x: 629, startPoint y: 369, endPoint x: 614, endPoint y: 365, distance: 14.9
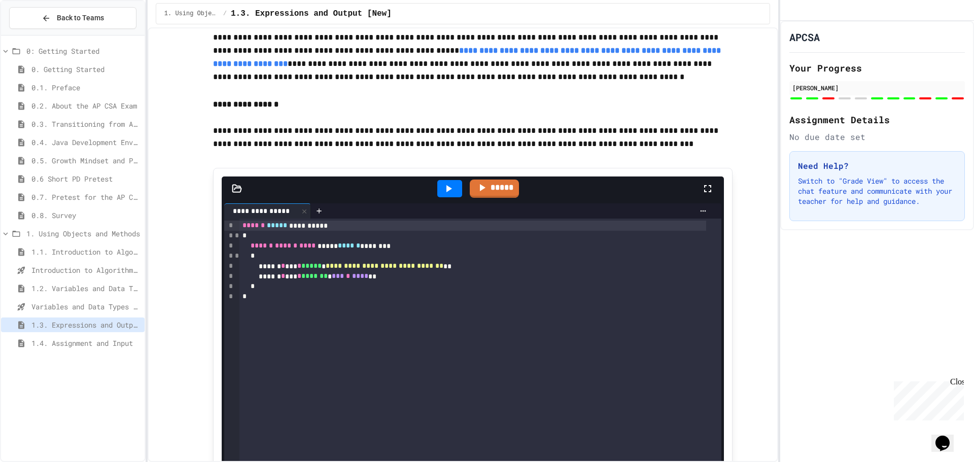
scroll to position [2015, 0]
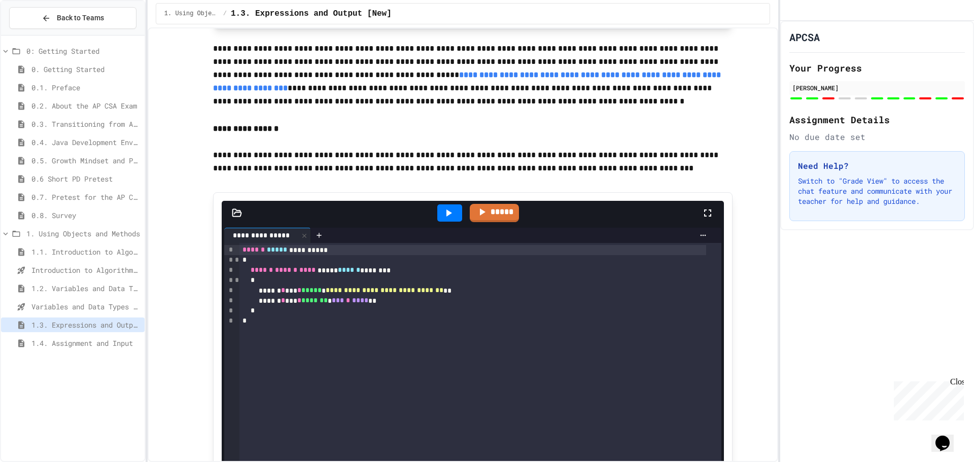
click at [438, 211] on div at bounding box center [449, 212] width 25 height 17
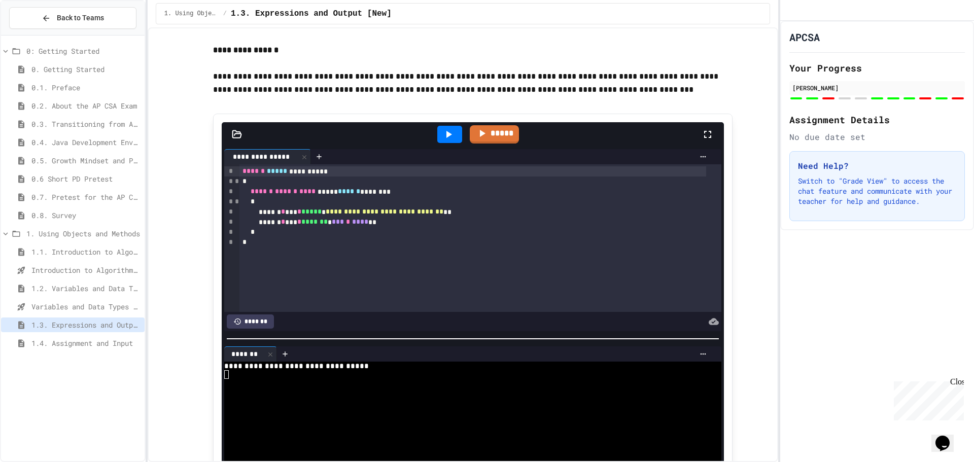
scroll to position [2117, 0]
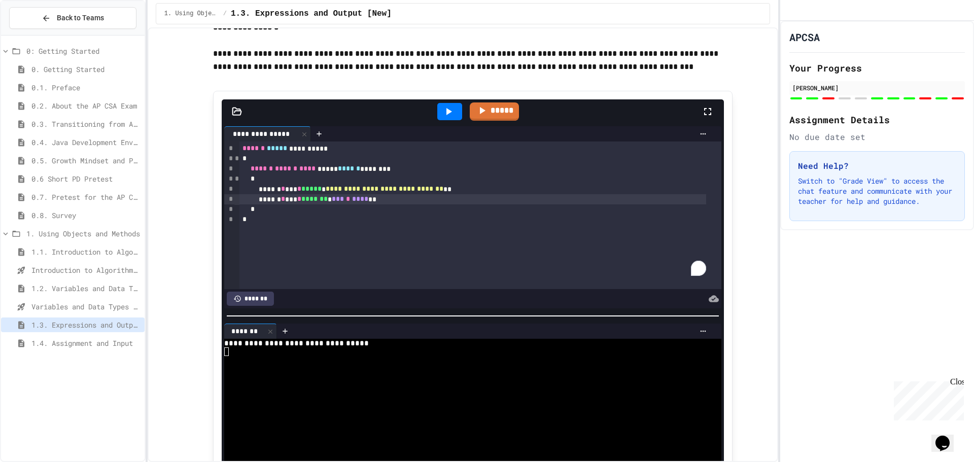
click at [350, 202] on span "*" at bounding box center [348, 198] width 4 height 7
click at [450, 111] on icon at bounding box center [448, 112] width 12 height 12
click at [445, 117] on icon at bounding box center [448, 112] width 12 height 12
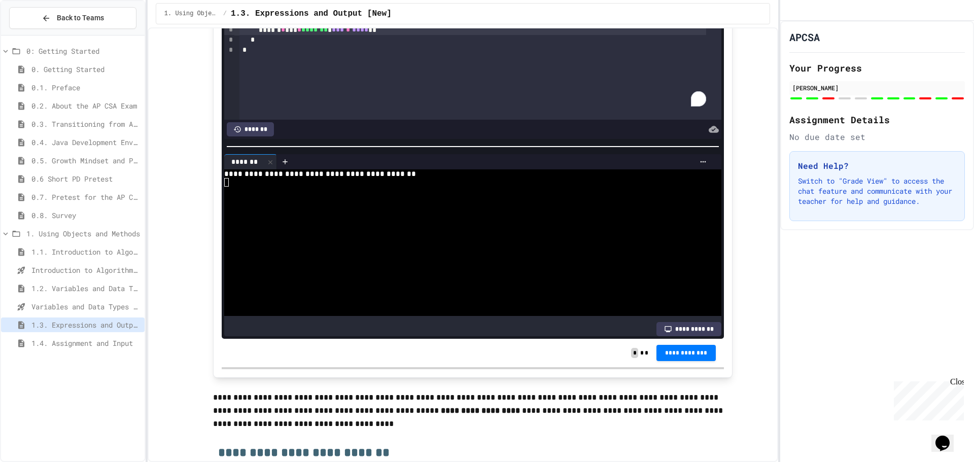
scroll to position [2370, 0]
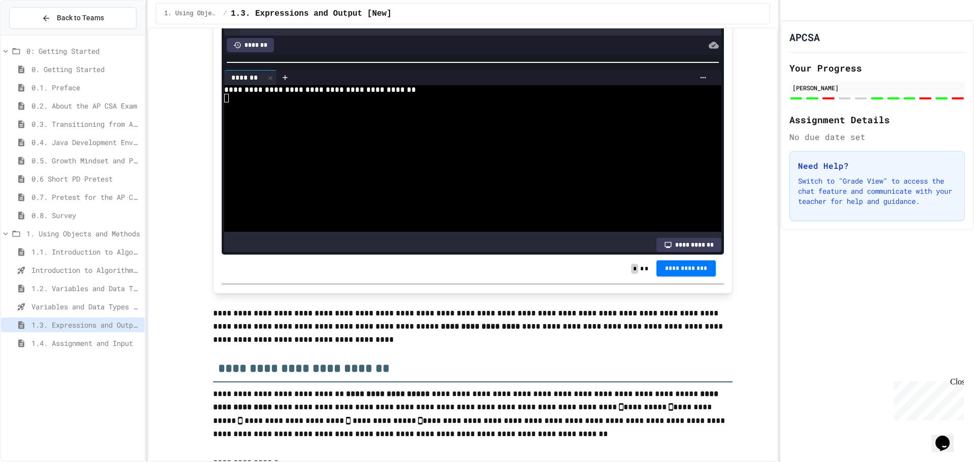
click at [671, 275] on button "**********" at bounding box center [686, 268] width 60 height 16
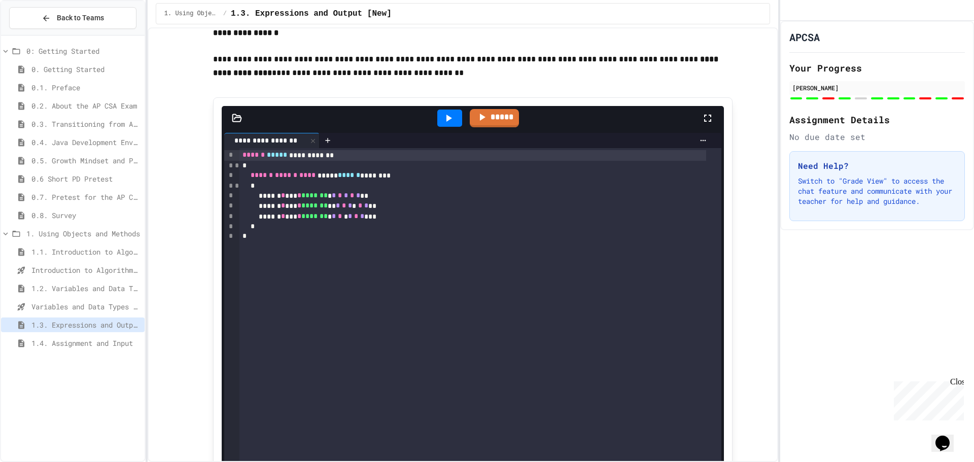
scroll to position [2726, 0]
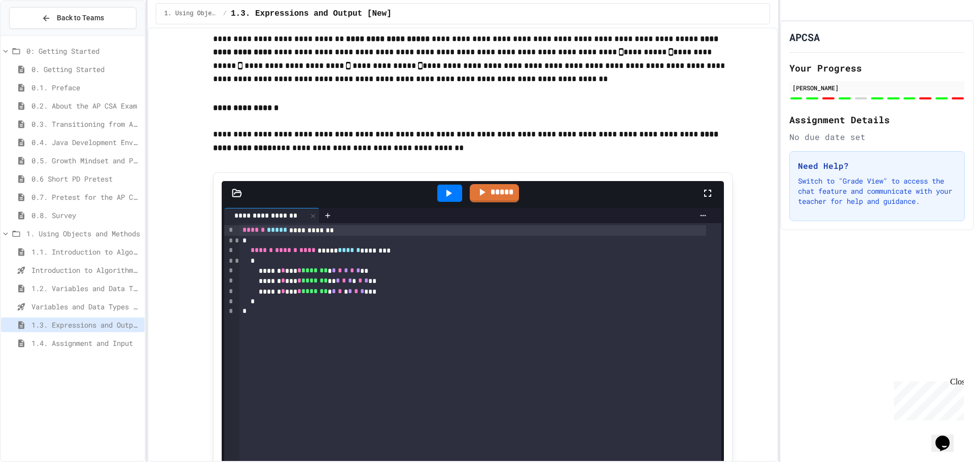
click at [442, 195] on icon at bounding box center [448, 193] width 12 height 12
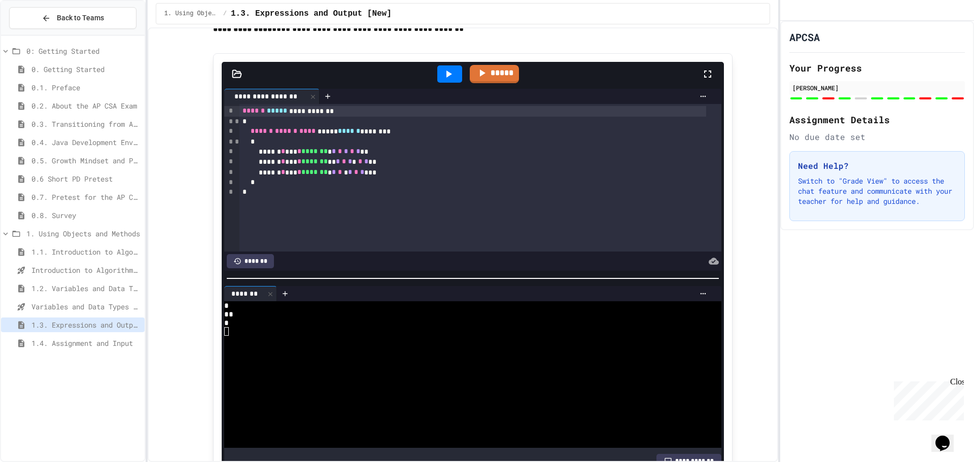
scroll to position [2878, 0]
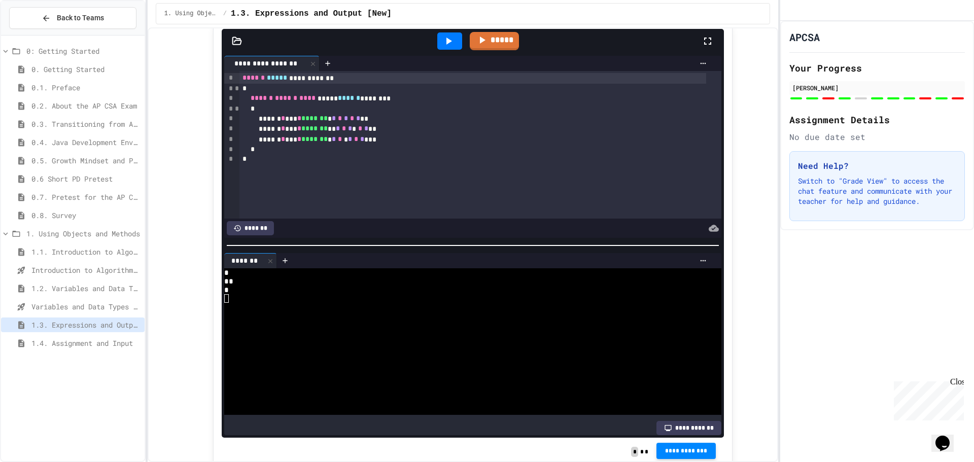
click at [666, 455] on span "**********" at bounding box center [687, 451] width 44 height 8
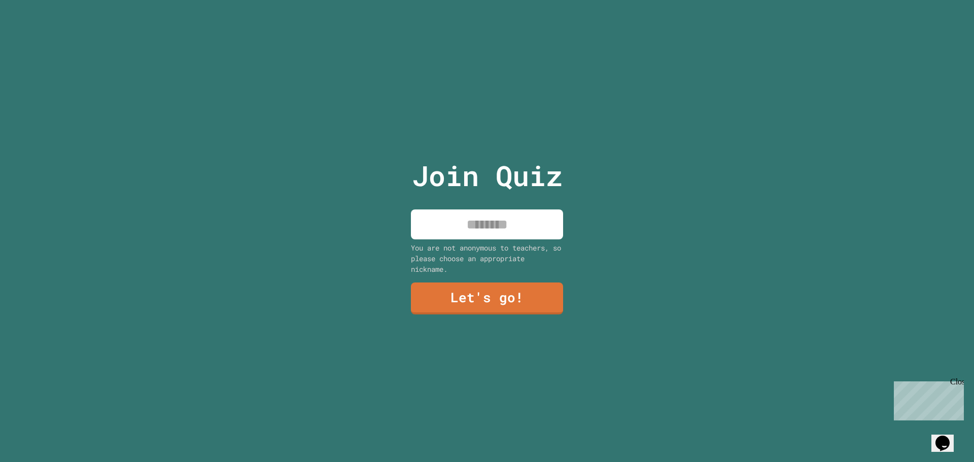
click at [446, 213] on input at bounding box center [487, 225] width 152 height 30
type input "****"
click at [513, 295] on link "Let's go!" at bounding box center [486, 297] width 139 height 33
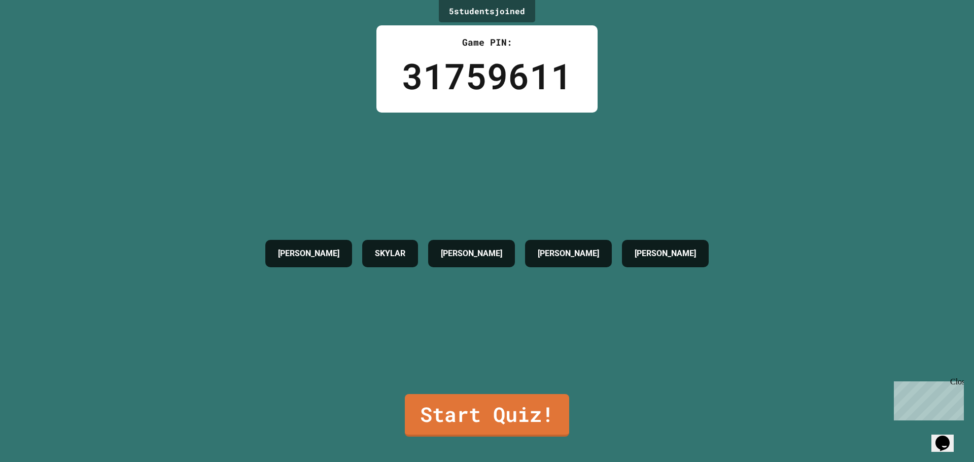
click at [534, 416] on link "Start Quiz!" at bounding box center [487, 415] width 164 height 43
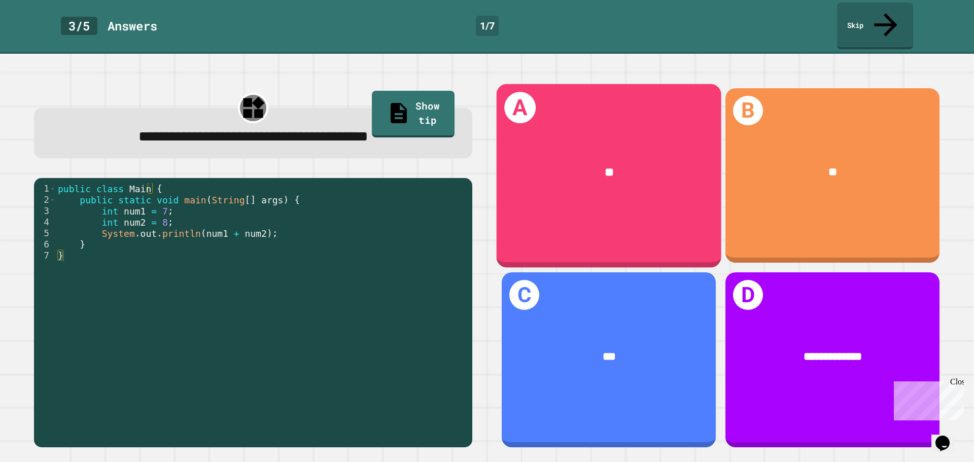
click at [670, 220] on div "A **" at bounding box center [609, 176] width 225 height 184
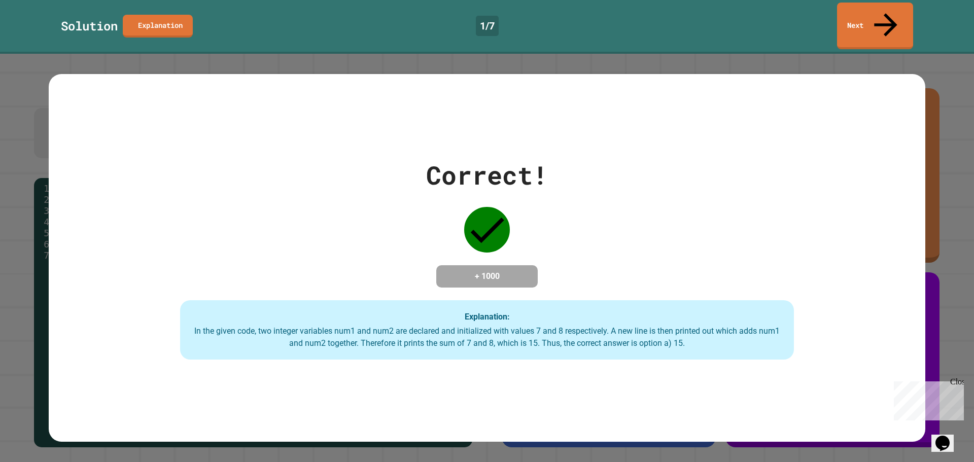
click at [674, 218] on div "Correct! + 1000 Explanation: In the given code, two integer variables num1 and …" at bounding box center [487, 258] width 877 height 204
click at [878, 20] on link "Next" at bounding box center [874, 26] width 77 height 48
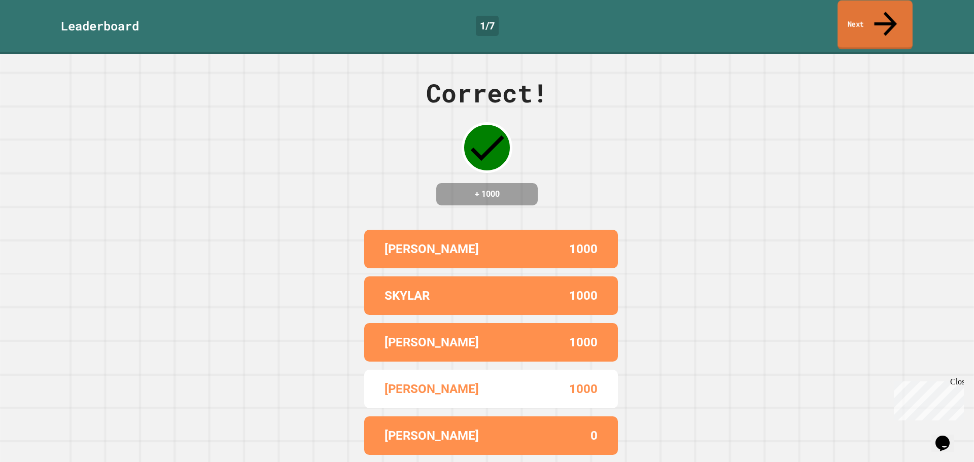
click at [854, 12] on link "Next" at bounding box center [874, 25] width 75 height 49
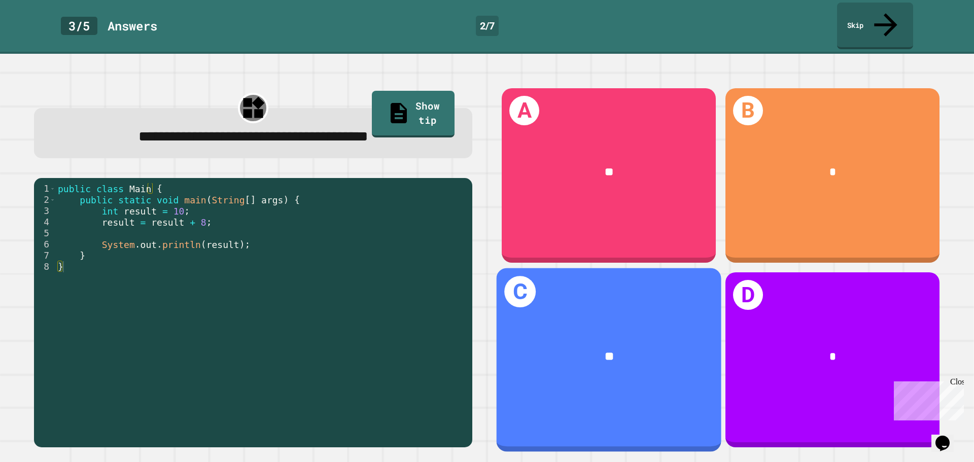
click at [667, 303] on div "C **" at bounding box center [609, 360] width 225 height 184
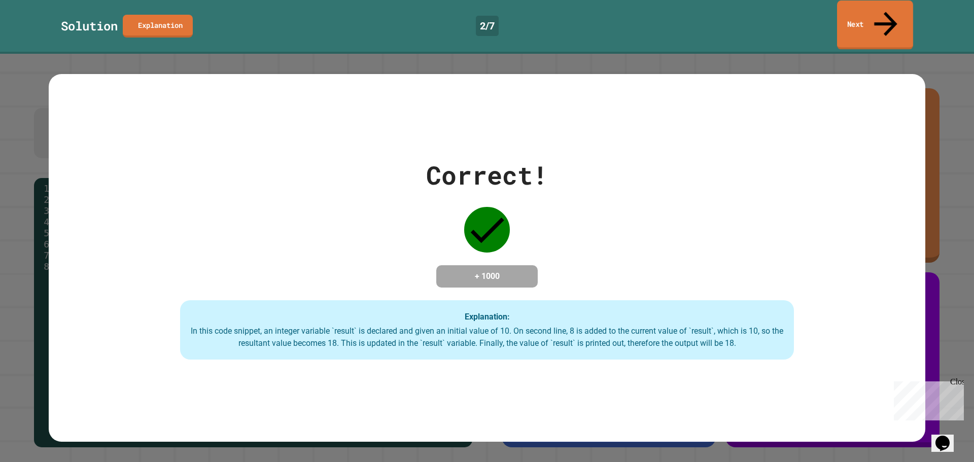
click at [892, 8] on link "Next" at bounding box center [875, 25] width 76 height 49
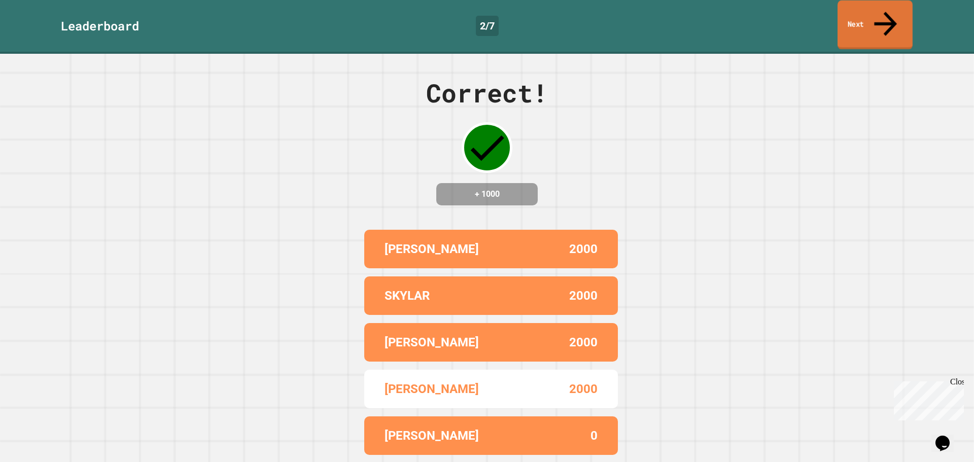
click at [871, 10] on link "Next" at bounding box center [874, 25] width 75 height 49
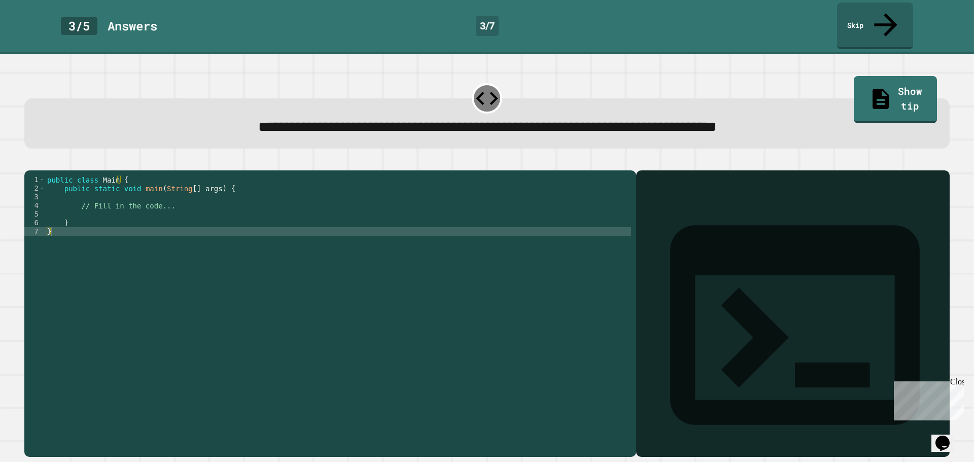
click at [320, 202] on div "public class Main { public static void main ( String [ ] args ) { // Fill in th…" at bounding box center [338, 314] width 586 height 276
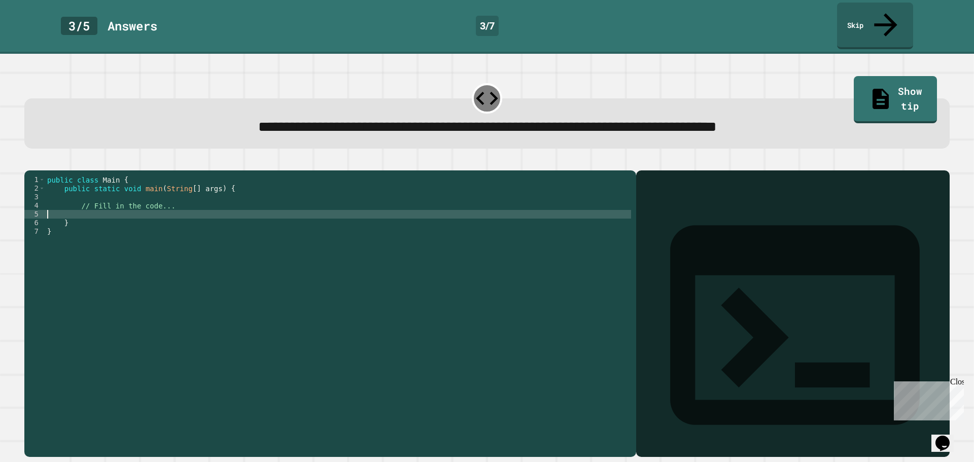
click at [320, 202] on div "public class Main { public static void main ( String [ ] args ) { // Fill in th…" at bounding box center [338, 314] width 586 height 276
click at [323, 194] on div "public class Main { public static void main ( String [ ] args ) { // Fill in th…" at bounding box center [338, 314] width 586 height 276
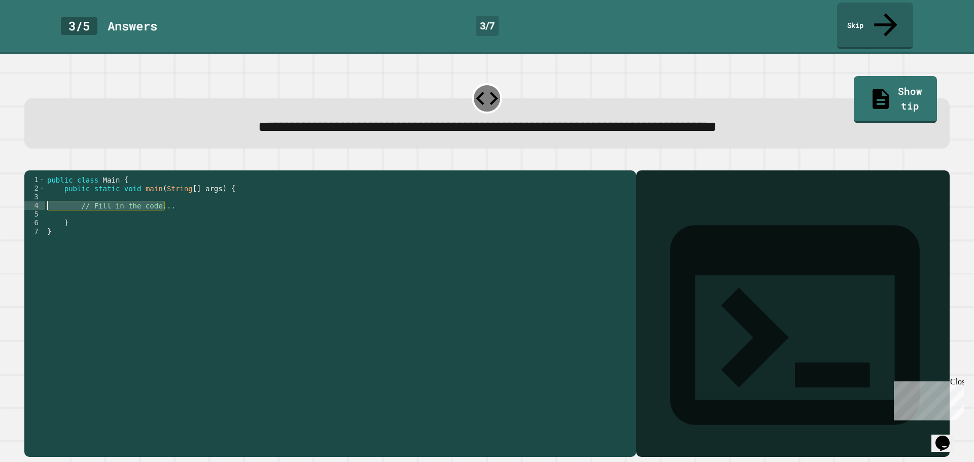
drag, startPoint x: 323, startPoint y: 194, endPoint x: 77, endPoint y: 199, distance: 246.1
click at [72, 196] on div "public class Main { public static void main ( String [ ] args ) { // Fill in th…" at bounding box center [338, 314] width 586 height 276
click at [76, 199] on div "public class Main { public static void main ( String [ ] args ) { // Fill in th…" at bounding box center [338, 305] width 586 height 259
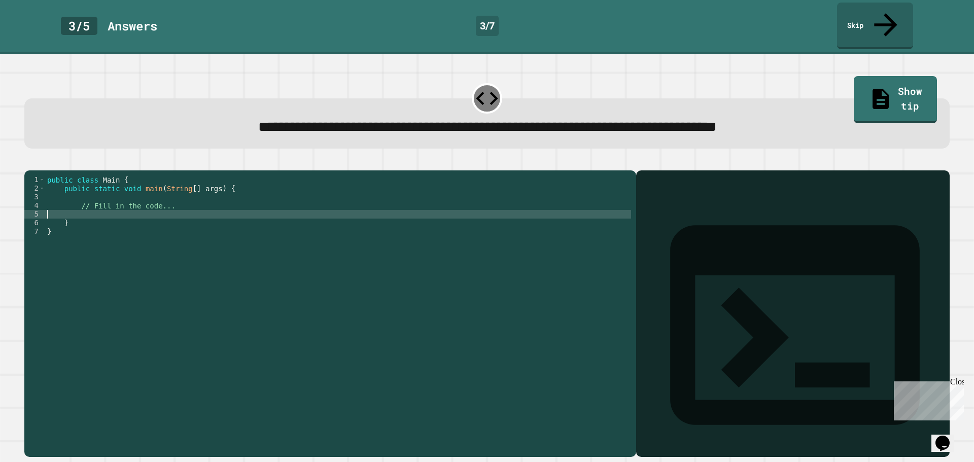
click at [188, 205] on div "public class Main { public static void main ( String [ ] args ) { // Fill in th…" at bounding box center [338, 314] width 586 height 276
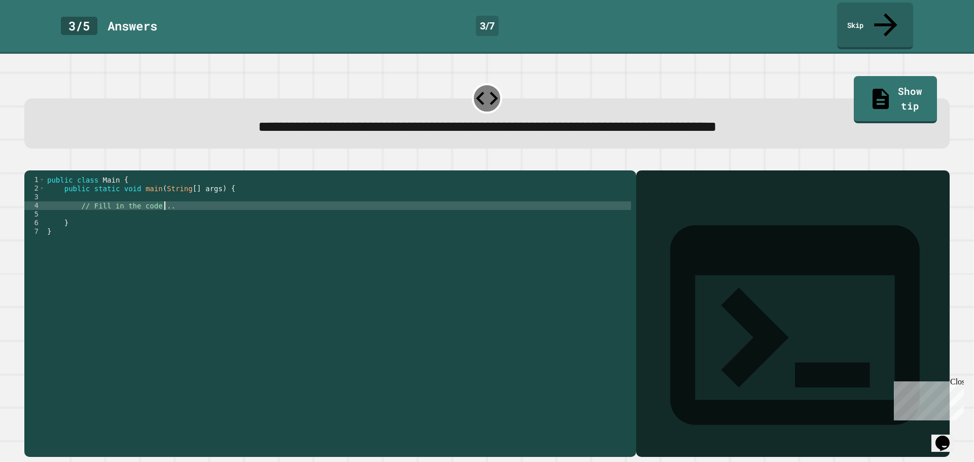
click at [186, 200] on div "public class Main { public static void main ( String [ ] args ) { // Fill in th…" at bounding box center [338, 314] width 586 height 276
drag, startPoint x: 186, startPoint y: 200, endPoint x: 87, endPoint y: 195, distance: 99.5
click at [87, 195] on div "public class Main { public static void main ( String [ ] args ) { // Fill in th…" at bounding box center [338, 314] width 586 height 276
click at [190, 194] on div "public class Main { public static void main ( String [ ] args ) { // Fill in th…" at bounding box center [338, 305] width 586 height 259
drag, startPoint x: 189, startPoint y: 195, endPoint x: 73, endPoint y: 198, distance: 115.7
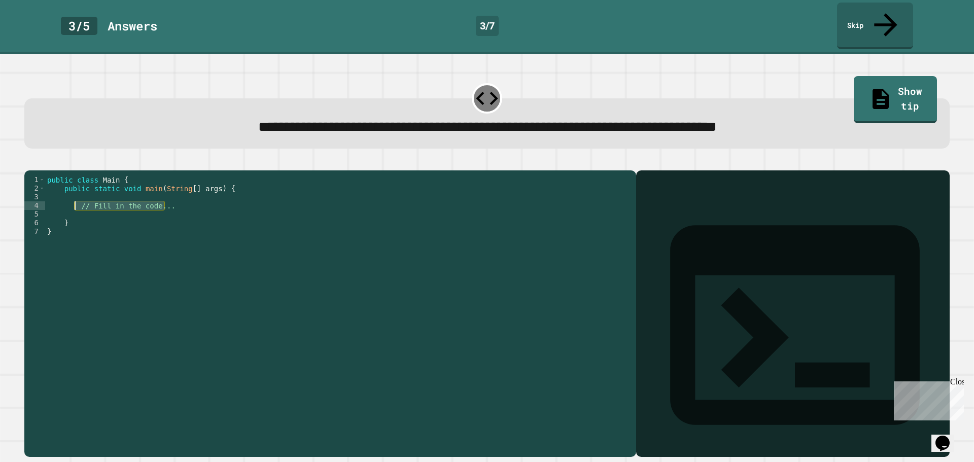
click at [73, 198] on div "public class Main { public static void main ( String [ ] args ) { // Fill in th…" at bounding box center [338, 314] width 586 height 276
type textarea "*"
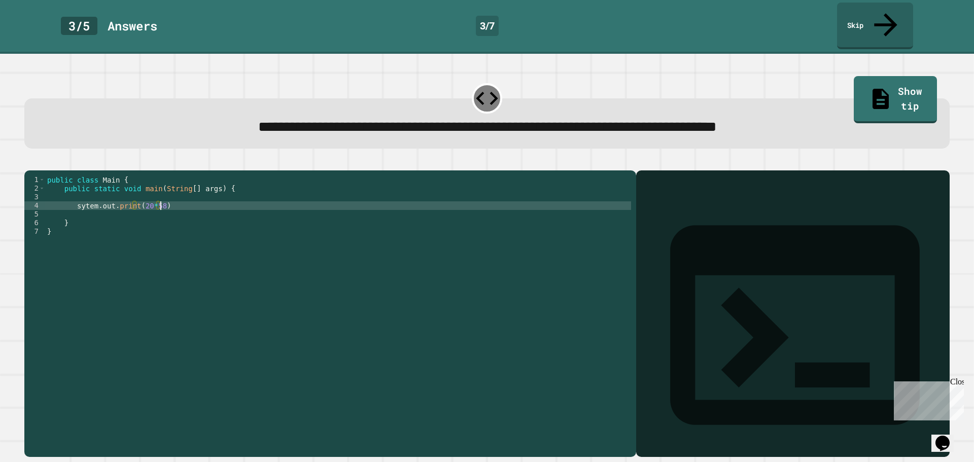
scroll to position [0, 8]
click at [472, 83] on div at bounding box center [487, 98] width 30 height 30
click at [473, 83] on div at bounding box center [487, 98] width 30 height 30
click at [475, 85] on icon at bounding box center [487, 98] width 26 height 26
click at [476, 85] on icon at bounding box center [487, 98] width 26 height 26
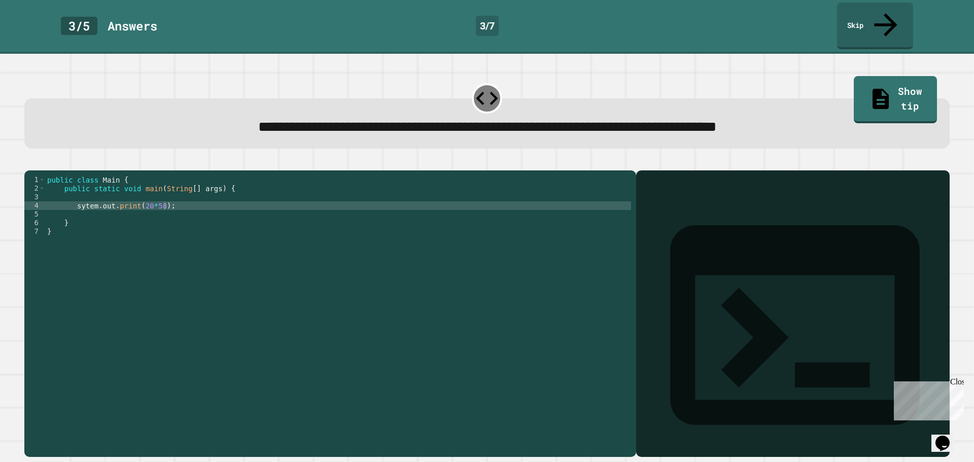
drag, startPoint x: 480, startPoint y: 74, endPoint x: 463, endPoint y: 85, distance: 20.8
click at [472, 83] on div at bounding box center [487, 98] width 30 height 30
click at [29, 162] on button "button" at bounding box center [29, 162] width 0 height 0
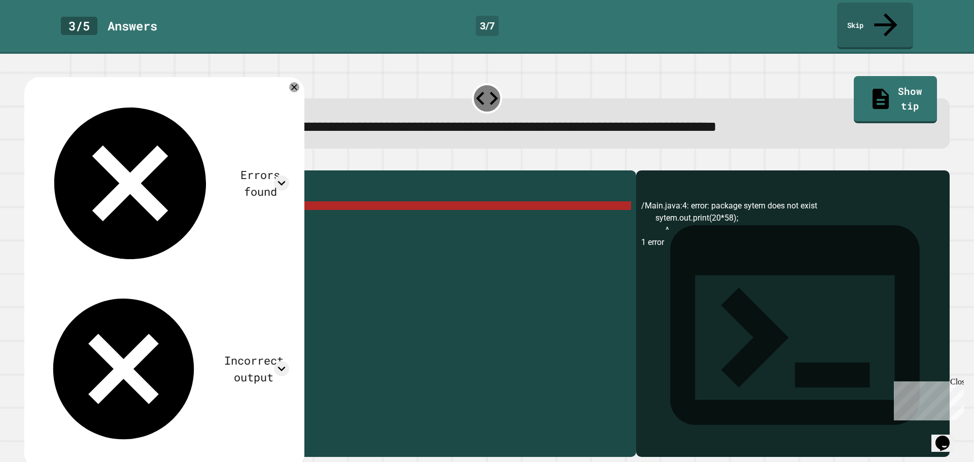
click at [77, 197] on div "public class Main { public static void main ( String [ ] args ) { sytem . out .…" at bounding box center [338, 314] width 586 height 276
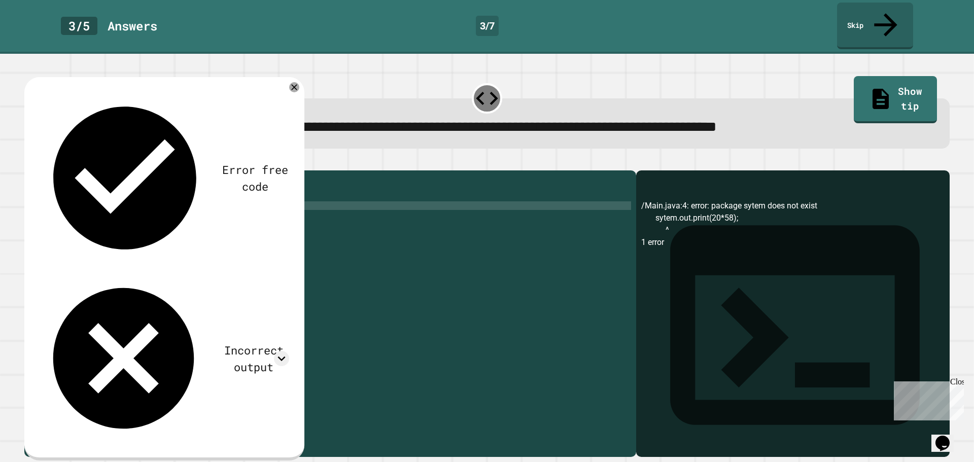
scroll to position [0, 2]
click at [29, 162] on button "button" at bounding box center [29, 162] width 0 height 0
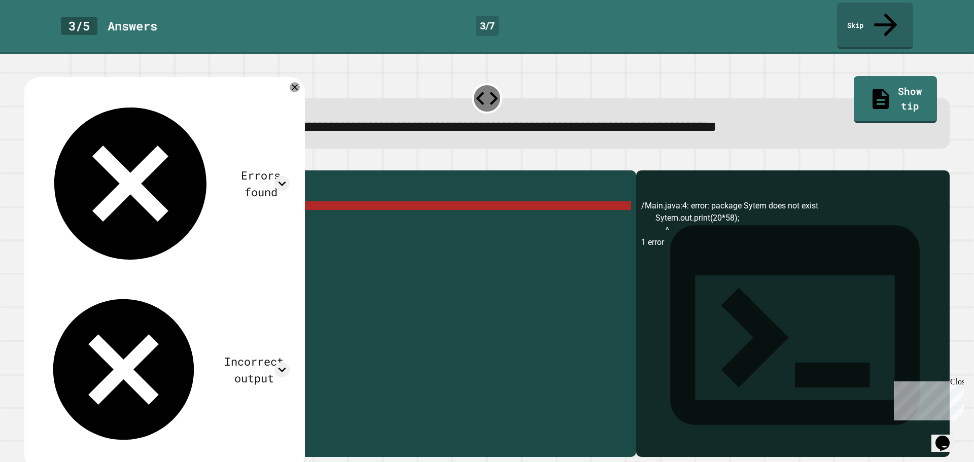
click at [75, 198] on div "public class Main { public static void main ( String [ ] args ) { Sytem . out .…" at bounding box center [338, 314] width 586 height 276
click at [78, 198] on div "public class Main { public static void main ( String [ ] args ) { Sytem . out .…" at bounding box center [338, 314] width 586 height 276
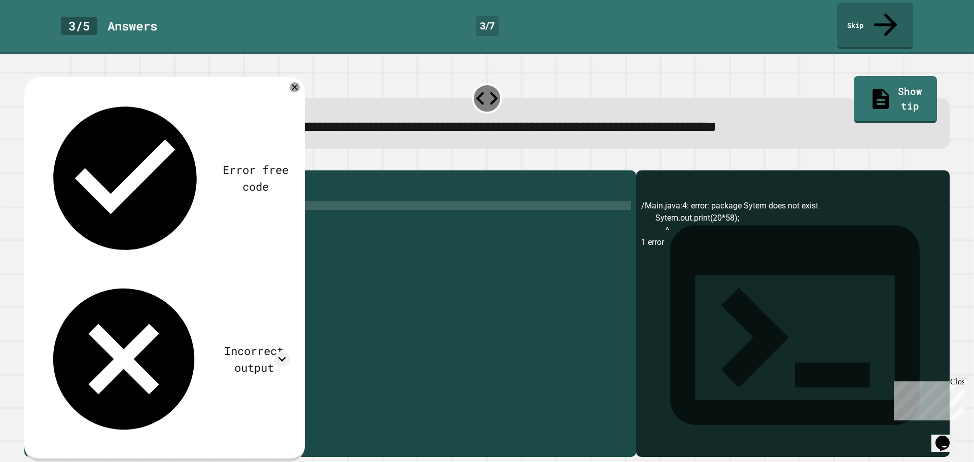
click at [332, 194] on div "public class Main { public static void main ( String [ ] args ) { sytem . out .…" at bounding box center [338, 314] width 586 height 276
click at [139, 209] on div "public class Main { public static void main ( String [ ] args ) { sytem . out .…" at bounding box center [338, 314] width 586 height 276
click at [163, 202] on div "public class Main { public static void main ( String [ ] args ) { sytem . out .…" at bounding box center [338, 314] width 586 height 276
click at [174, 197] on div "public class Main { public static void main ( String [ ] args ) { sytem . out .…" at bounding box center [338, 314] width 586 height 276
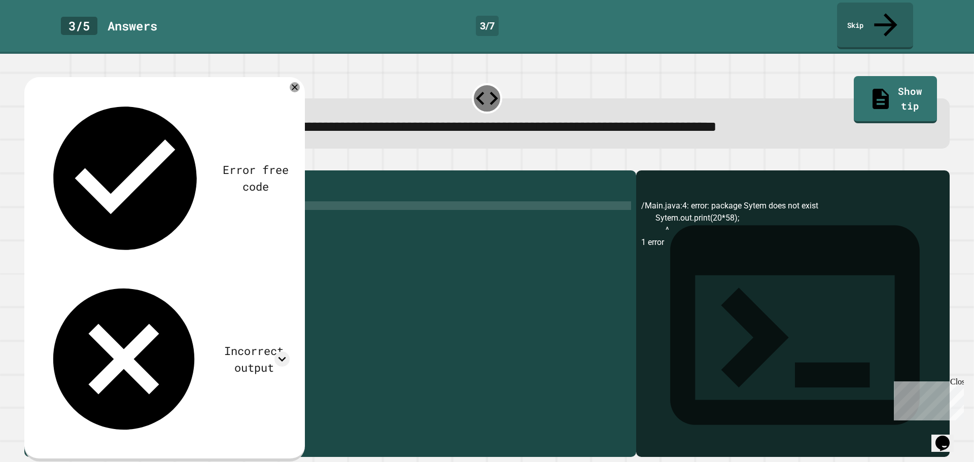
click at [80, 198] on div "public class Main { public static void main ( String [ ] args ) { sytem . out .…" at bounding box center [338, 314] width 586 height 276
click at [110, 198] on div "public class Main { public static void main ( String [ ] args ) { Sytem . out .…" at bounding box center [338, 314] width 586 height 276
click at [139, 195] on div "public class Main { public static void main ( String [ ] args ) { Sytem . out .…" at bounding box center [338, 314] width 586 height 276
click at [188, 200] on div "public class Main { public static void main ( String [ ] args ) { Sytem . out .…" at bounding box center [338, 314] width 586 height 276
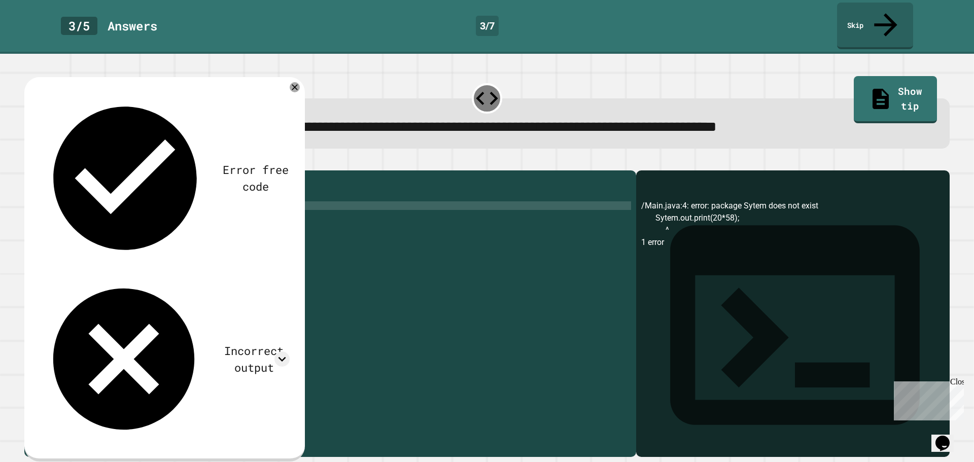
click at [81, 197] on div "public class Main { public static void main ( String [ ] args ) { Sytem . out .…" at bounding box center [338, 314] width 586 height 276
type textarea "**********"
click at [29, 162] on button "button" at bounding box center [29, 162] width 0 height 0
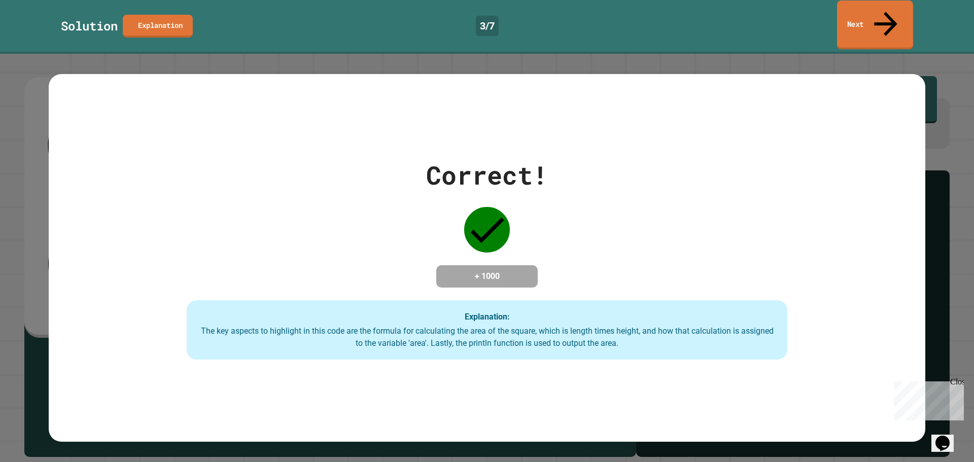
click at [893, 15] on link "Next" at bounding box center [875, 25] width 76 height 49
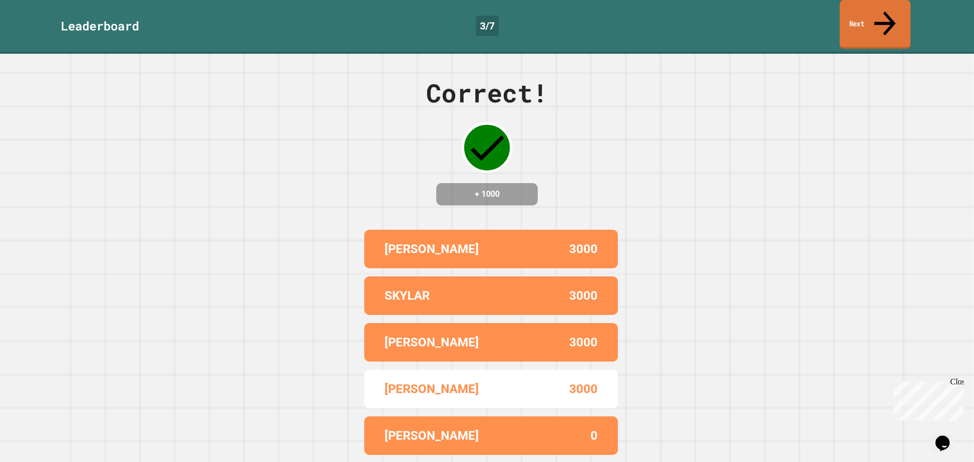
click at [865, 16] on link "Next" at bounding box center [875, 24] width 71 height 49
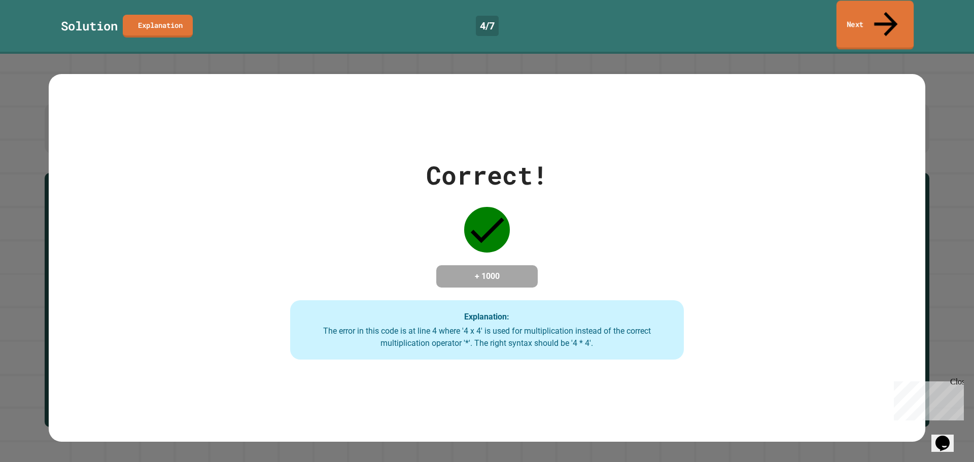
click at [855, 5] on link "Next" at bounding box center [874, 25] width 77 height 49
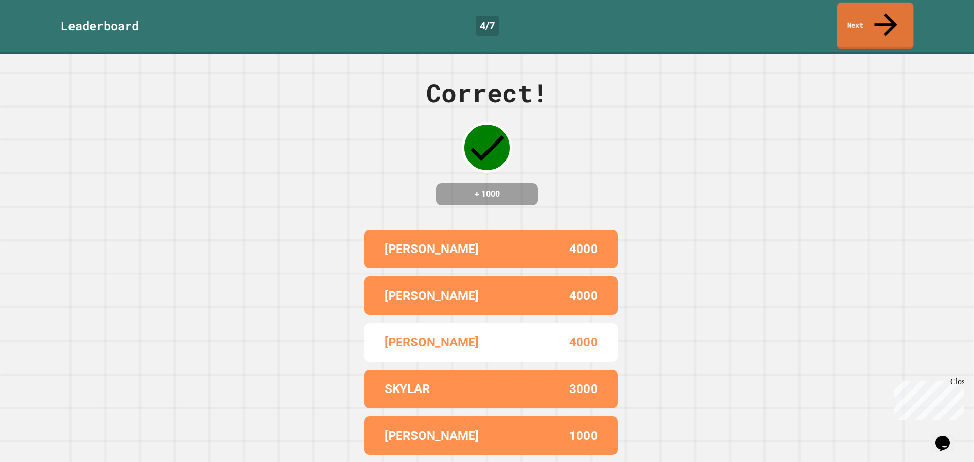
click at [864, 11] on link "Next" at bounding box center [875, 26] width 76 height 47
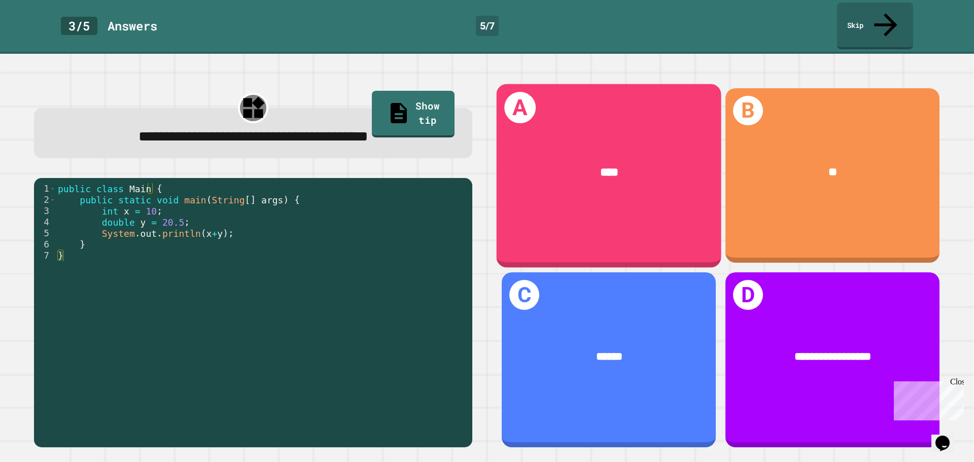
click at [537, 164] on div "****" at bounding box center [608, 173] width 177 height 18
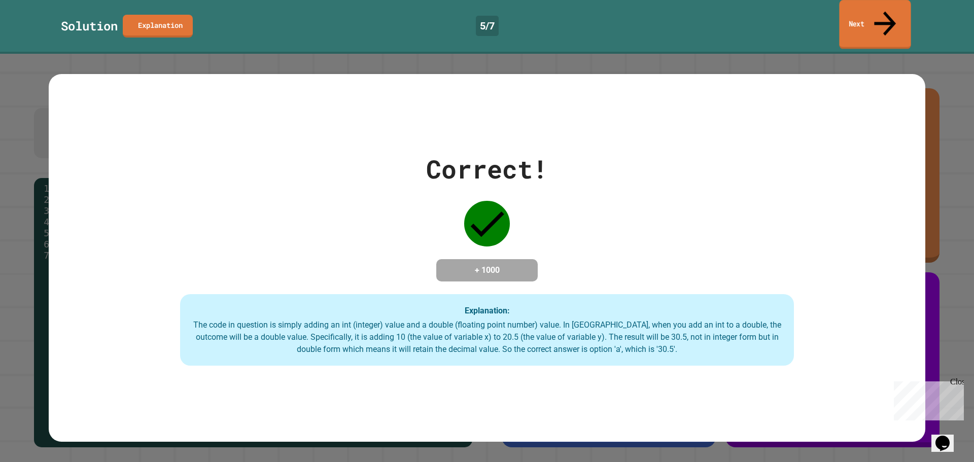
click at [846, 13] on link "Next" at bounding box center [875, 24] width 72 height 49
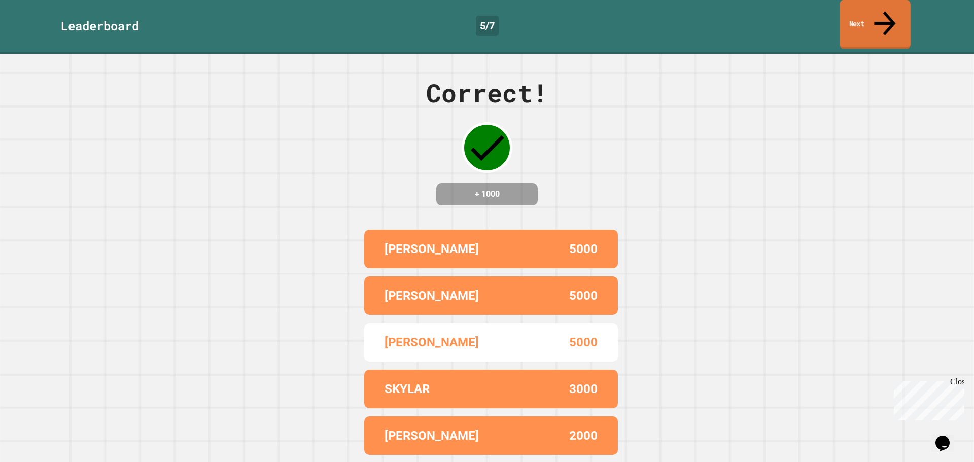
click at [909, 9] on link "Next" at bounding box center [875, 24] width 71 height 49
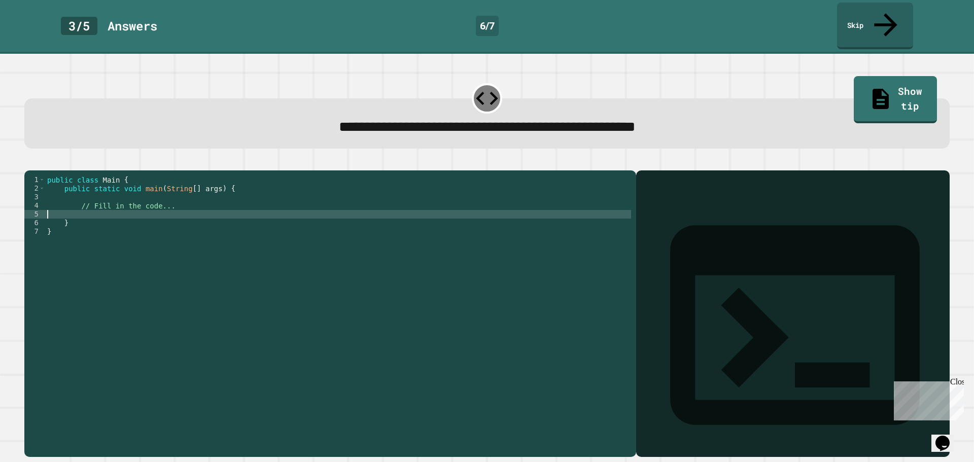
click at [216, 210] on div "public class Main { public static void main ( String [ ] args ) { // Fill in th…" at bounding box center [338, 314] width 586 height 276
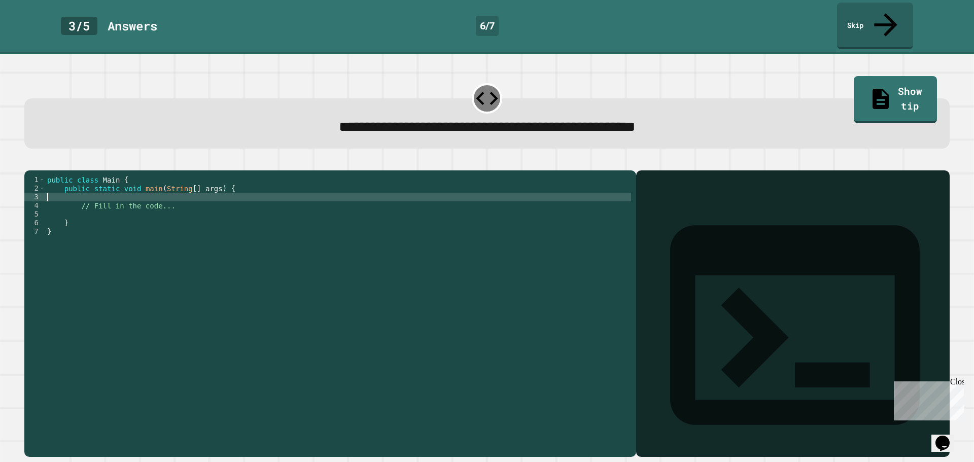
click at [238, 190] on div "public class Main { public static void main ( String [ ] args ) { // Fill in th…" at bounding box center [338, 314] width 586 height 276
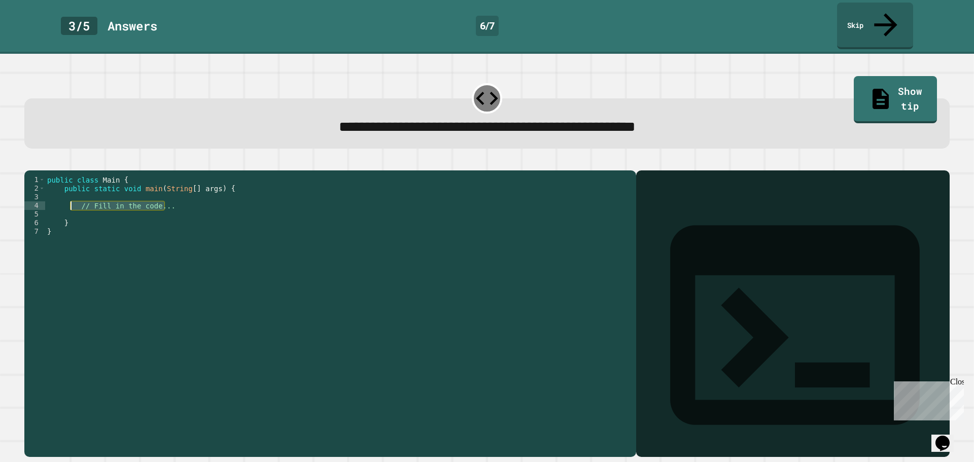
drag, startPoint x: 234, startPoint y: 199, endPoint x: 69, endPoint y: 200, distance: 165.4
click at [69, 200] on div "public class Main { public static void main ( String [ ] args ) { // Fill in th…" at bounding box center [338, 314] width 586 height 276
click at [172, 193] on div "public class Main { public static void main ( String [ ] args ) { System . out …" at bounding box center [338, 314] width 586 height 276
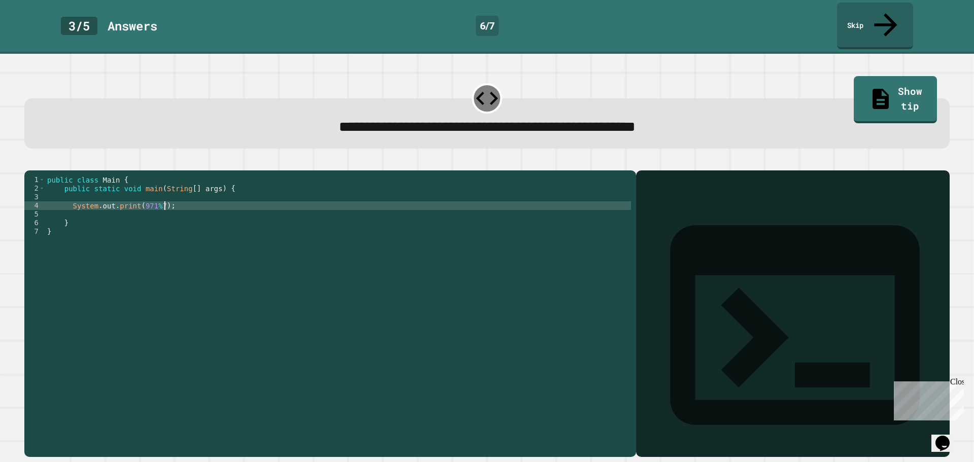
type textarea "**********"
click at [29, 162] on button "button" at bounding box center [29, 162] width 0 height 0
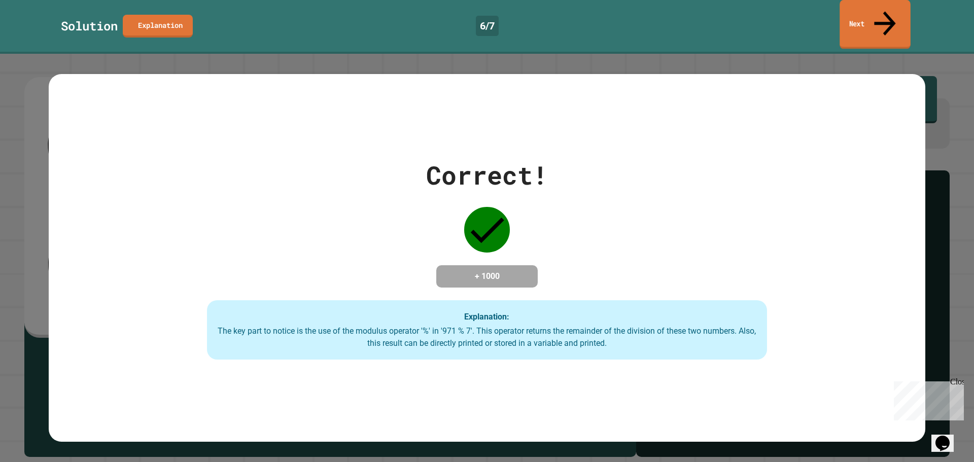
click at [883, 10] on icon at bounding box center [885, 23] width 32 height 36
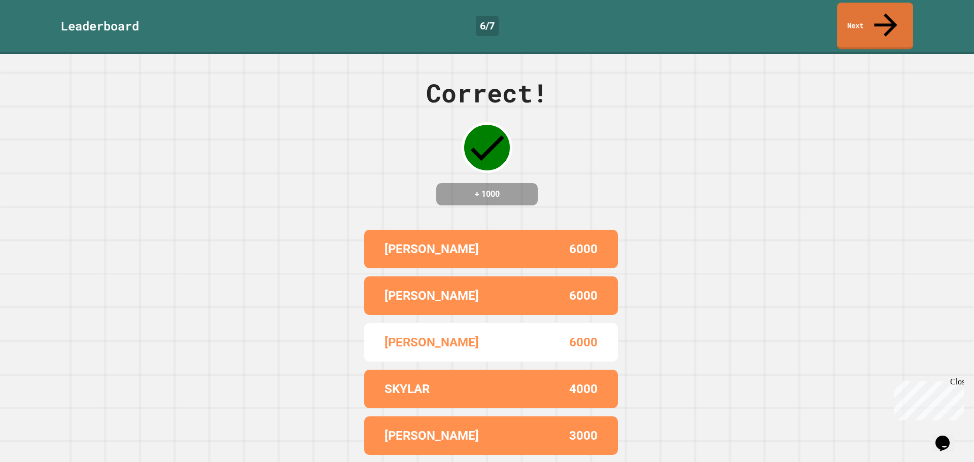
click at [913, 11] on div "Leaderboard 6 / 7 Next" at bounding box center [487, 26] width 974 height 47
click at [905, 15] on link "Next" at bounding box center [874, 26] width 77 height 48
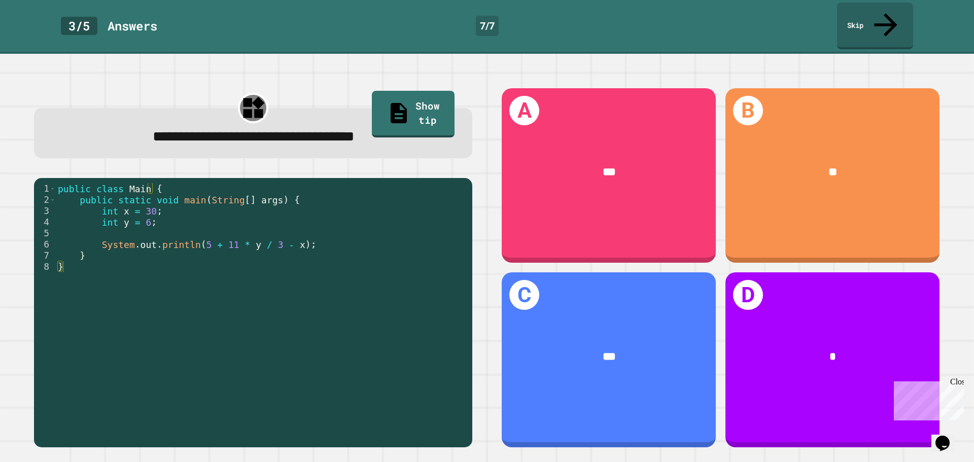
click at [408, 218] on div "public class Main { public static void main ( String [ ] args ) { int x = 30 ; …" at bounding box center [261, 322] width 411 height 279
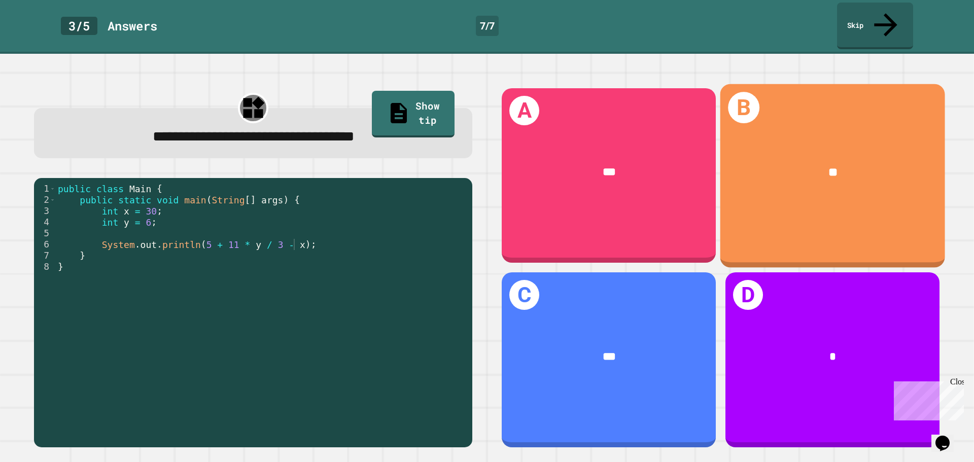
click at [864, 195] on div "B **" at bounding box center [832, 176] width 225 height 184
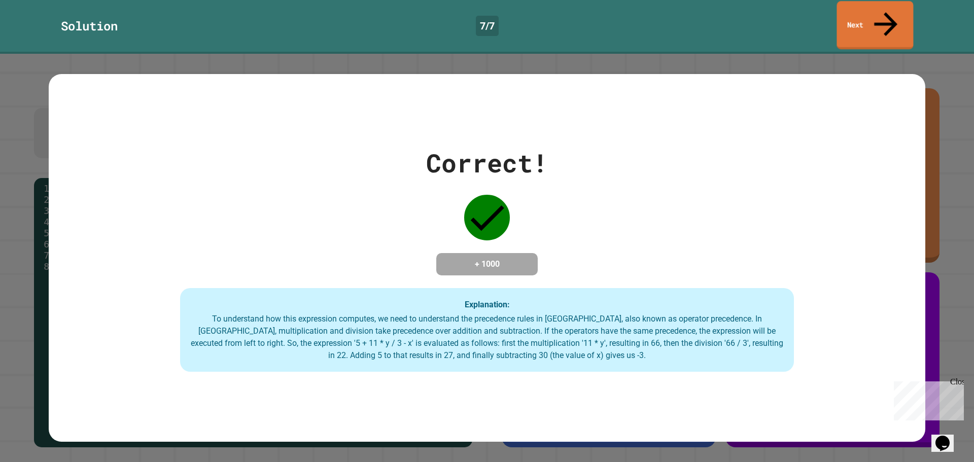
click at [884, 13] on icon at bounding box center [885, 25] width 34 height 36
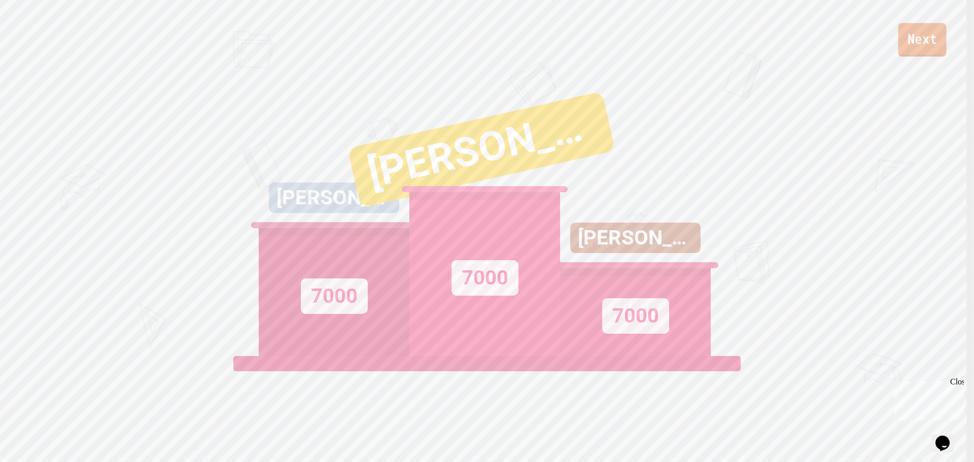
click at [927, 30] on link "Next" at bounding box center [922, 39] width 48 height 33
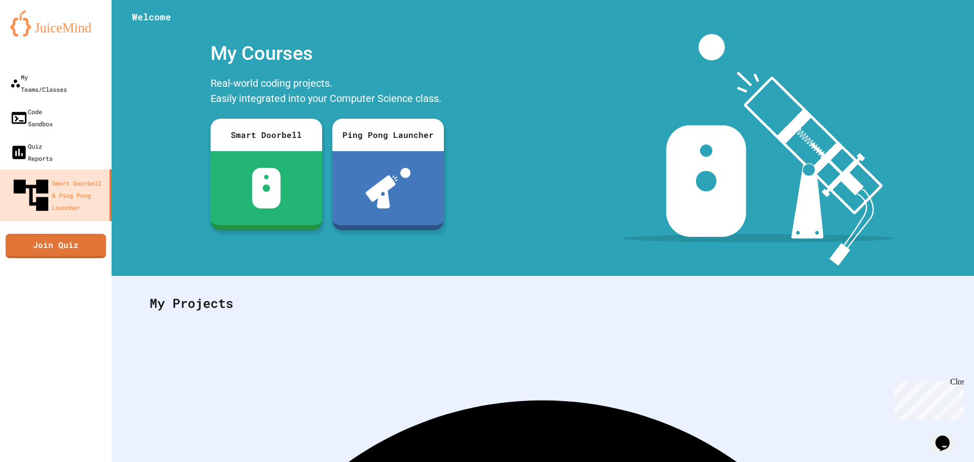
scroll to position [47, 0]
